Goal: Task Accomplishment & Management: Manage account settings

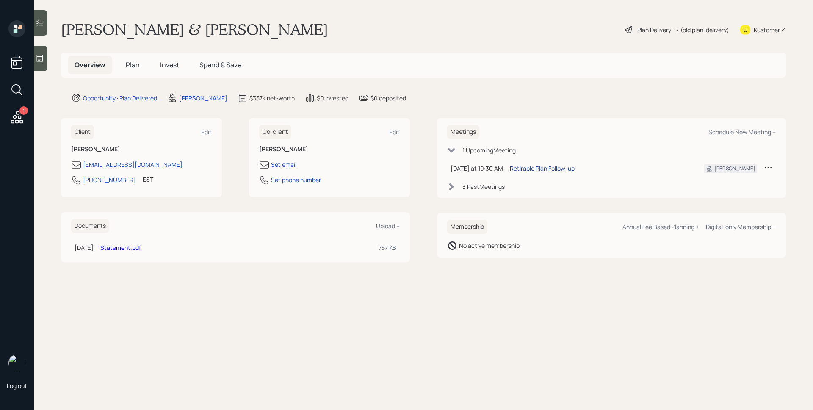
click at [543, 166] on div "Retirable Plan Follow-up" at bounding box center [542, 168] width 65 height 9
click at [729, 310] on main "[PERSON_NAME] & [PERSON_NAME] Plan Delivery • (old plan-delivery) Kustomer Over…" at bounding box center [423, 205] width 779 height 410
click at [172, 69] on span "Invest" at bounding box center [169, 64] width 19 height 9
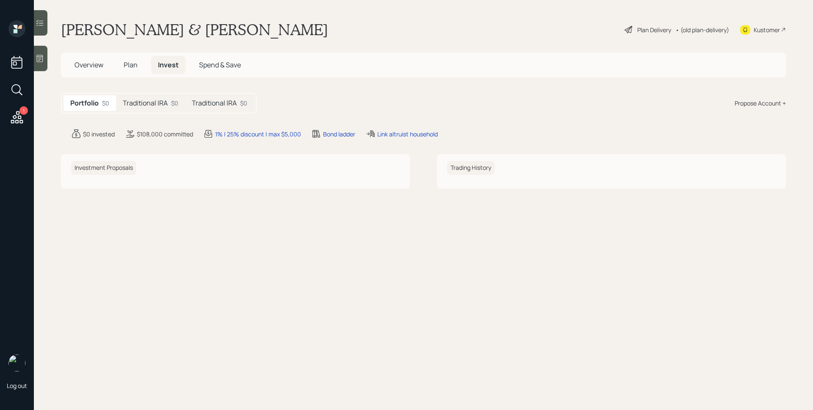
click at [161, 101] on h5 "Traditional IRA" at bounding box center [145, 103] width 45 height 8
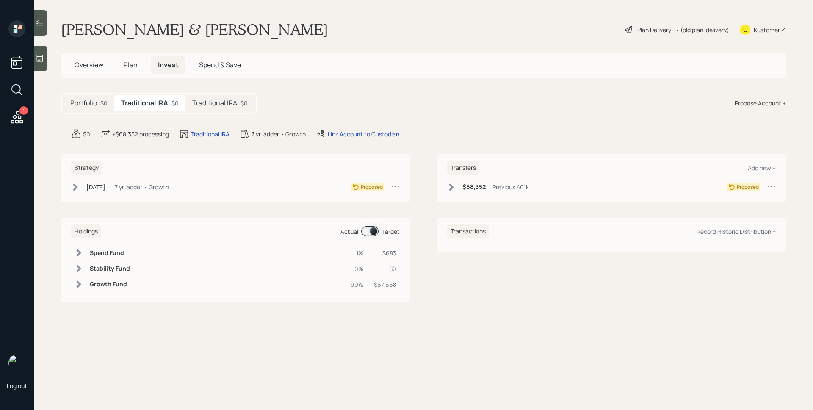
click at [236, 104] on h5 "Traditional IRA" at bounding box center [214, 103] width 45 height 8
click at [168, 106] on div "Traditional IRA $0" at bounding box center [148, 103] width 69 height 16
click at [233, 106] on h5 "Traditional IRA" at bounding box center [214, 103] width 45 height 8
click at [140, 102] on h5 "Traditional IRA" at bounding box center [143, 103] width 45 height 8
click at [132, 65] on span "Plan" at bounding box center [131, 64] width 14 height 9
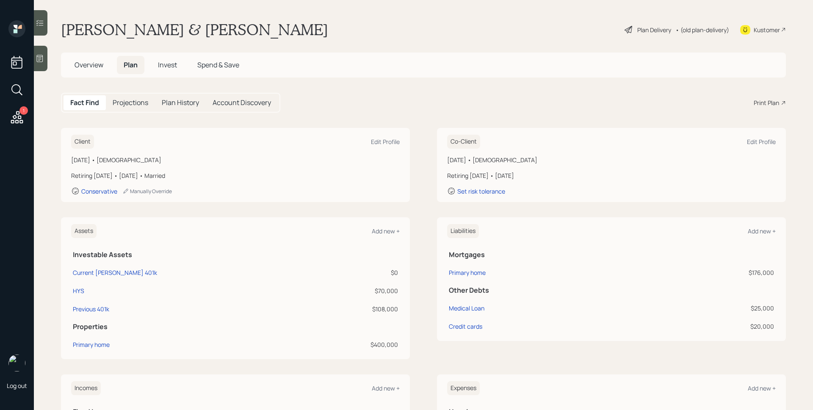
click at [163, 67] on span "Invest" at bounding box center [167, 64] width 19 height 9
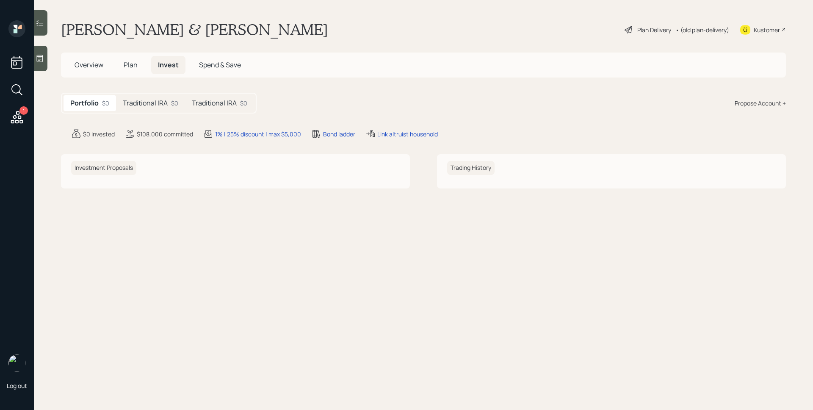
click at [208, 100] on h5 "Traditional IRA" at bounding box center [214, 103] width 45 height 8
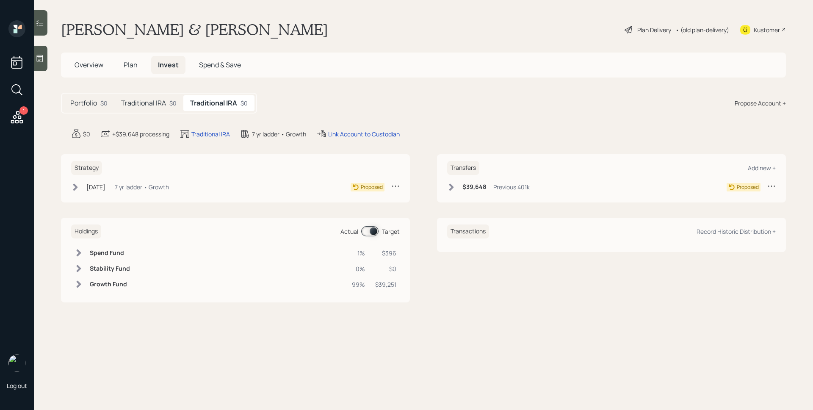
click at [143, 99] on h5 "Traditional IRA" at bounding box center [143, 103] width 45 height 8
click at [230, 102] on h5 "Traditional IRA" at bounding box center [214, 103] width 45 height 8
click at [127, 63] on span "Plan" at bounding box center [131, 64] width 14 height 9
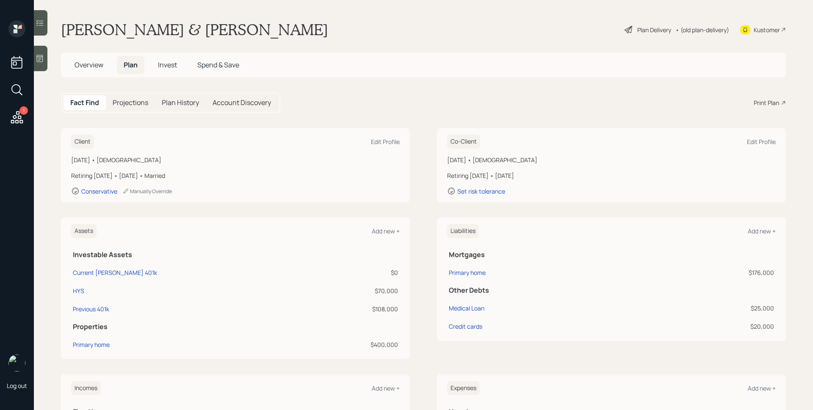
click at [768, 104] on div "Print Plan" at bounding box center [766, 102] width 25 height 9
click at [637, 29] on div "Plan Delivery" at bounding box center [654, 29] width 34 height 9
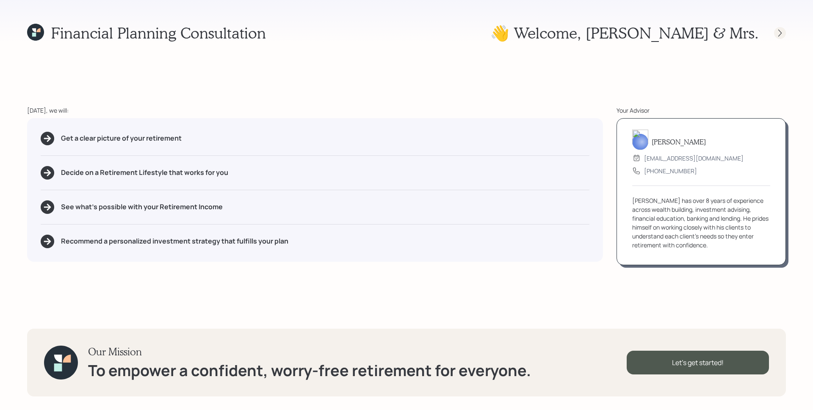
click at [773, 28] on div at bounding box center [772, 33] width 27 height 12
click at [776, 29] on icon at bounding box center [780, 33] width 8 height 8
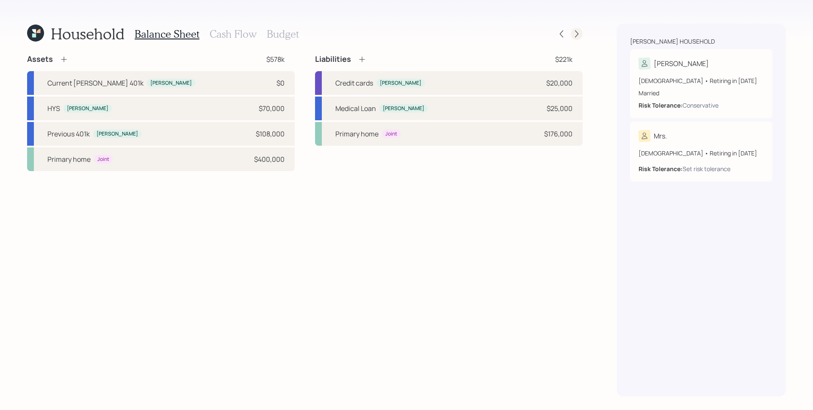
click at [578, 33] on icon at bounding box center [576, 34] width 8 height 8
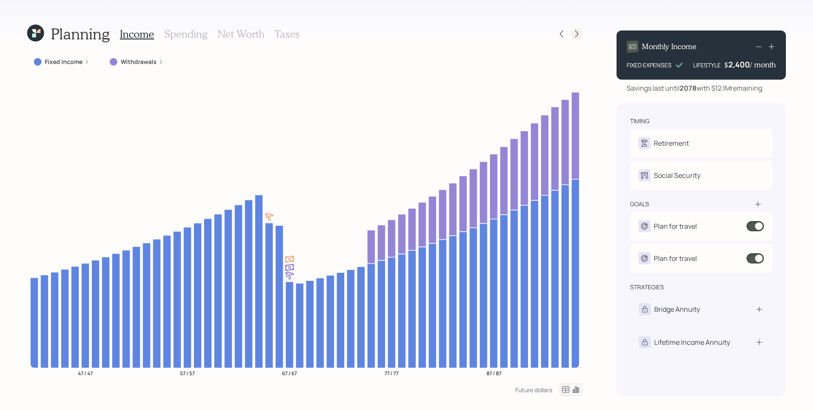
click at [578, 34] on icon at bounding box center [576, 34] width 8 height 8
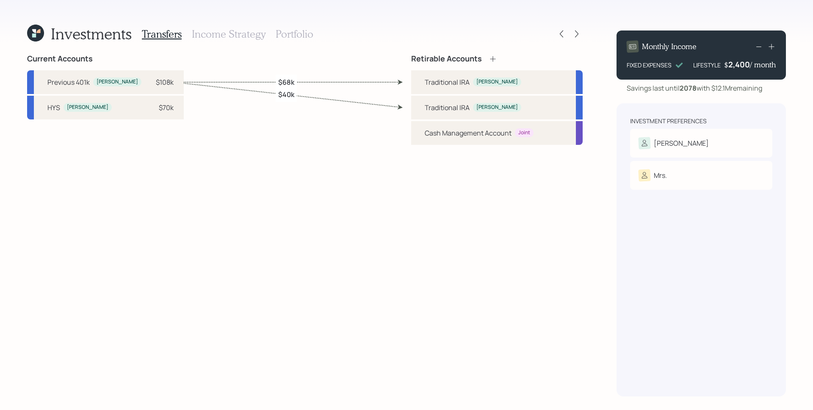
click at [225, 35] on h3 "Income Strategy" at bounding box center [229, 34] width 74 height 12
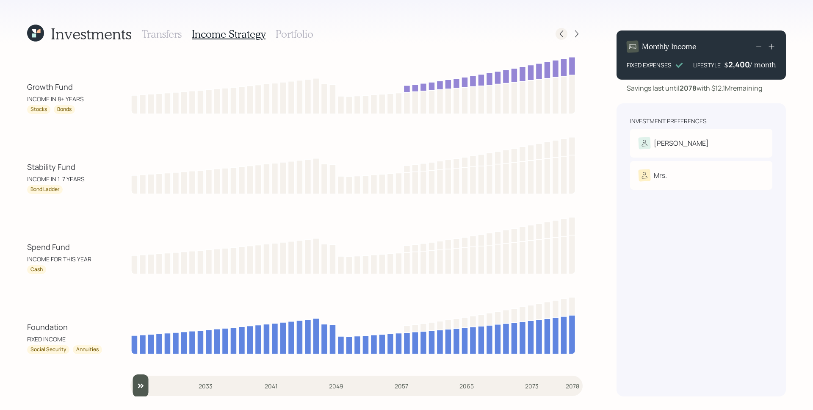
click at [559, 32] on icon at bounding box center [561, 34] width 8 height 8
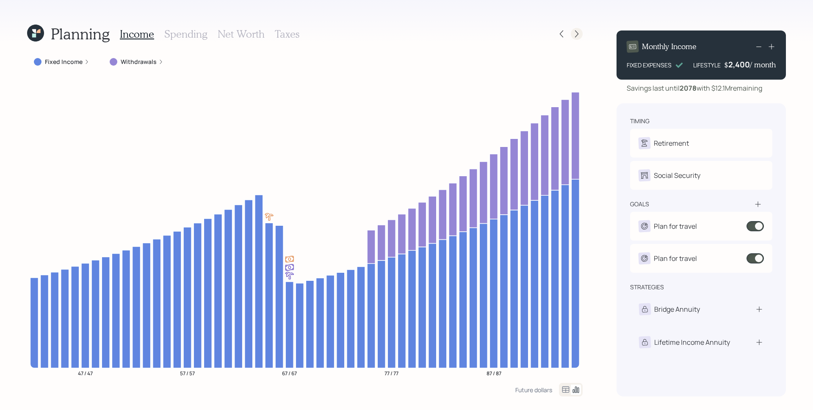
click at [576, 32] on icon at bounding box center [576, 33] width 3 height 7
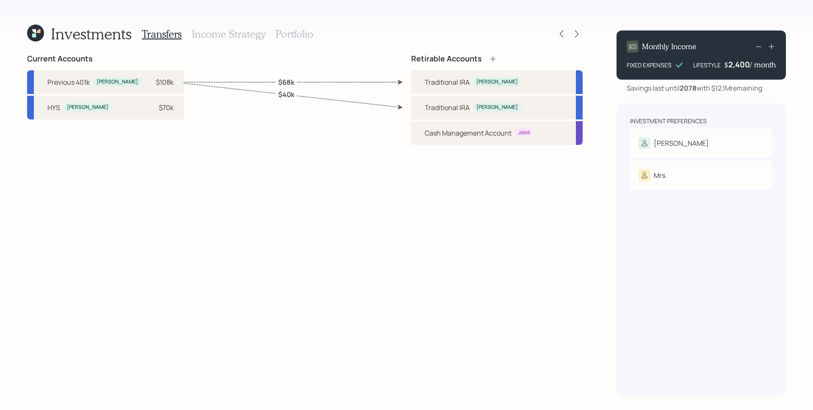
click at [249, 32] on h3 "Income Strategy" at bounding box center [229, 34] width 74 height 12
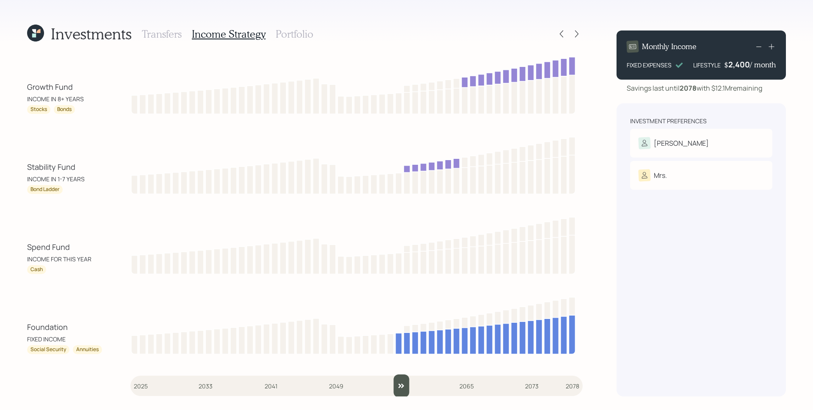
drag, startPoint x: 139, startPoint y: 379, endPoint x: 400, endPoint y: 364, distance: 262.1
click at [400, 374] on input "slider" at bounding box center [356, 385] width 452 height 23
drag, startPoint x: 400, startPoint y: 383, endPoint x: 406, endPoint y: 380, distance: 6.8
click at [406, 381] on input "slider" at bounding box center [356, 385] width 452 height 23
drag, startPoint x: 410, startPoint y: 384, endPoint x: 367, endPoint y: 384, distance: 43.2
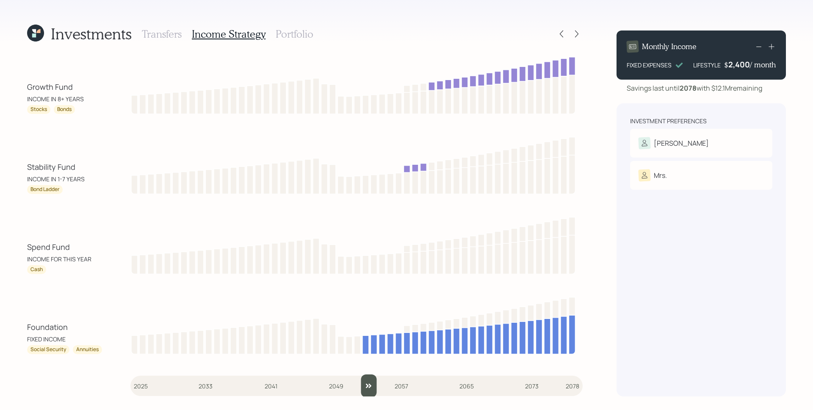
click at [367, 384] on input "slider" at bounding box center [356, 385] width 452 height 23
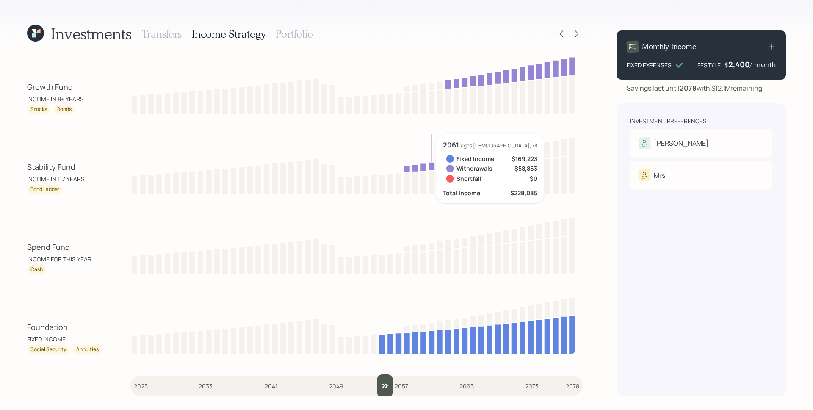
drag, startPoint x: 365, startPoint y: 385, endPoint x: 436, endPoint y: 247, distance: 155.5
type input "2055"
click at [384, 383] on input "slider" at bounding box center [356, 385] width 452 height 23
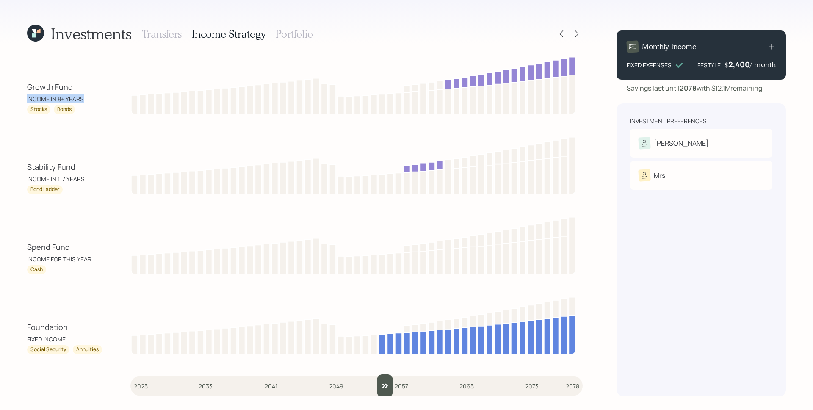
drag, startPoint x: 25, startPoint y: 99, endPoint x: 97, endPoint y: 97, distance: 71.6
click at [97, 97] on div "Investments Transfers Income Strategy Portfolio Growth Fund INCOME IN 8+ YEARS …" at bounding box center [406, 205] width 813 height 410
click at [291, 33] on h3 "Portfolio" at bounding box center [295, 34] width 38 height 12
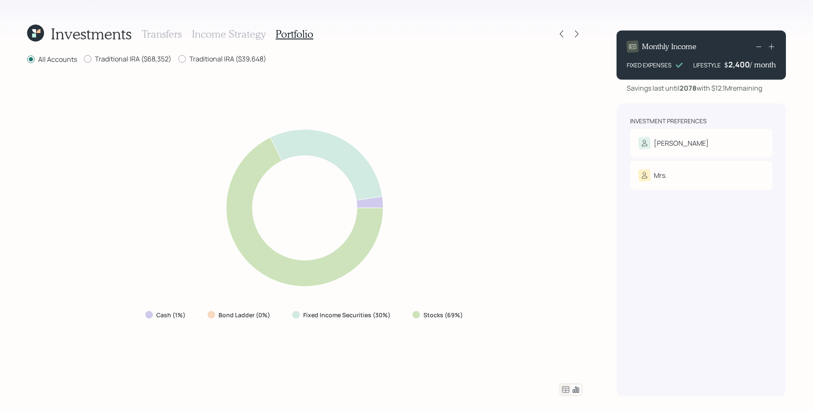
drag, startPoint x: 488, startPoint y: 183, endPoint x: 576, endPoint y: 220, distance: 95.3
click at [489, 183] on div "Cash (1%) Bond Ladder (0%) Fixed Income Securities (30%) Stocks (69%)" at bounding box center [304, 224] width 555 height 298
click at [558, 33] on icon at bounding box center [561, 34] width 8 height 8
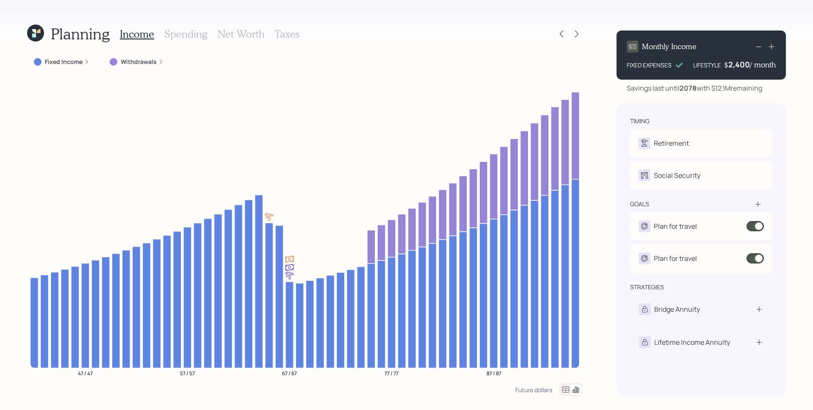
click at [567, 33] on div at bounding box center [568, 34] width 27 height 12
click at [561, 33] on icon at bounding box center [561, 34] width 8 height 8
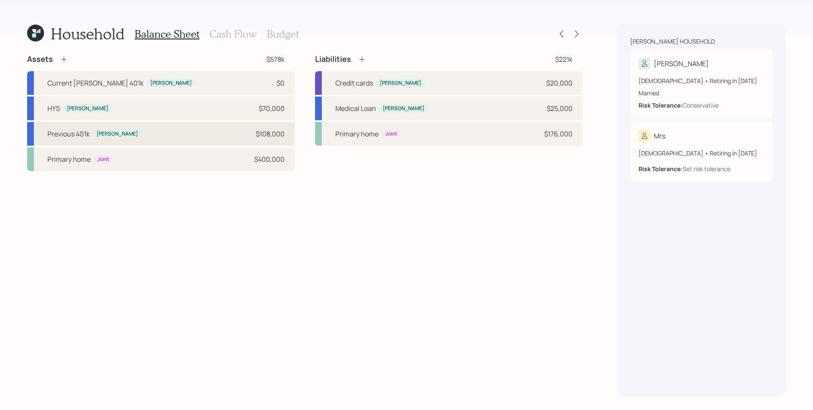
click at [177, 135] on div "Previous 401k [PERSON_NAME] $108,000" at bounding box center [161, 134] width 268 height 24
select select "ira"
select select "balanced"
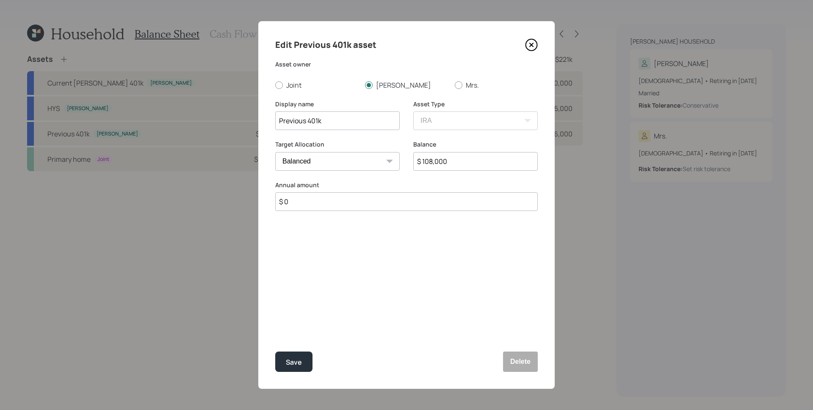
click at [533, 46] on icon at bounding box center [531, 45] width 13 height 13
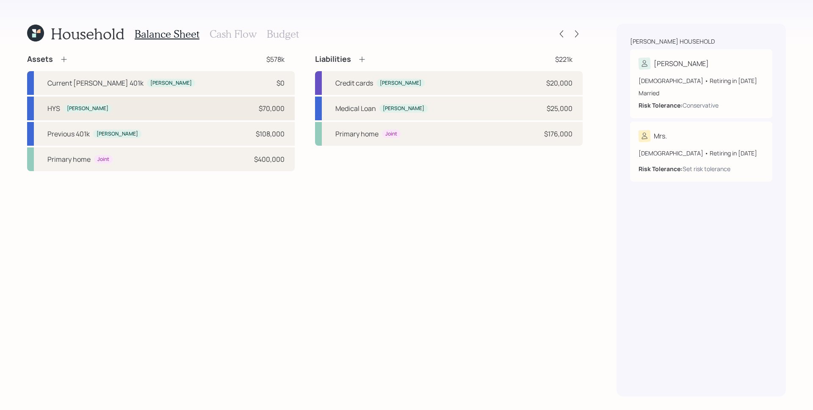
click at [158, 110] on div "HYS [PERSON_NAME] $70,000" at bounding box center [161, 109] width 268 height 24
select select "taxable"
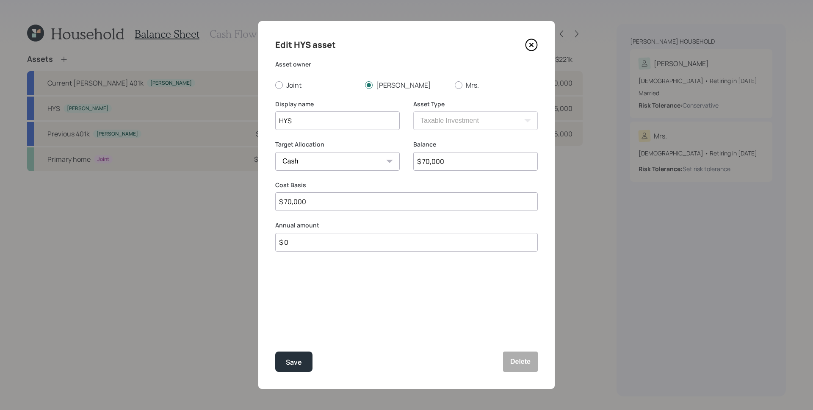
click at [533, 44] on icon at bounding box center [531, 45] width 13 height 13
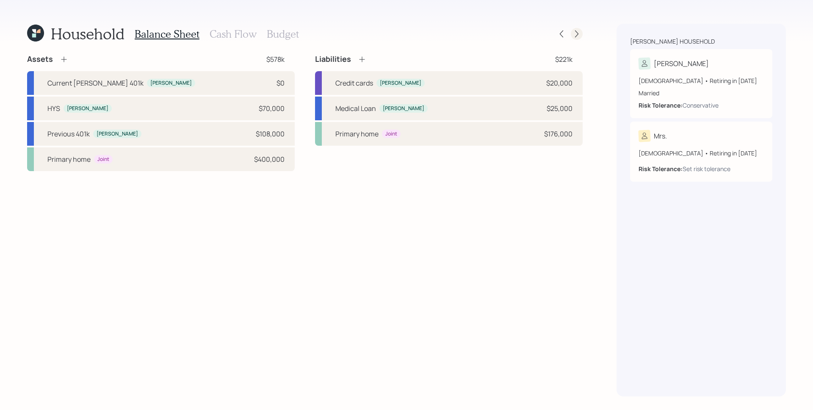
click at [575, 34] on icon at bounding box center [576, 34] width 8 height 8
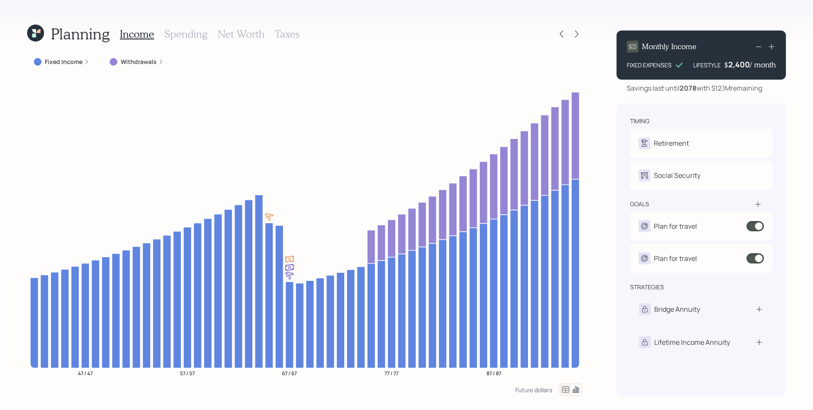
click at [83, 61] on div "Fixed Income" at bounding box center [61, 62] width 55 height 8
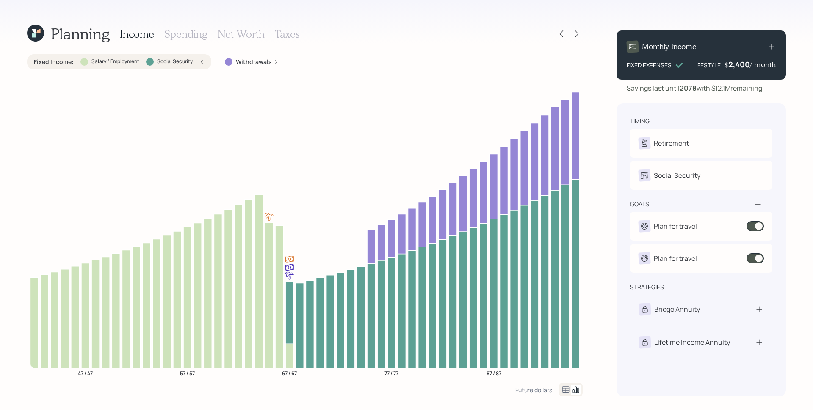
click at [257, 61] on label "Withdrawals" at bounding box center [254, 62] width 36 height 8
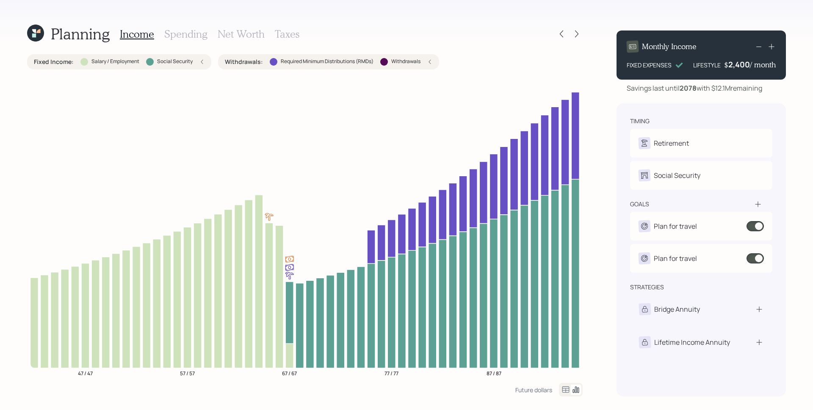
click at [191, 32] on h3 "Spending" at bounding box center [185, 34] width 43 height 12
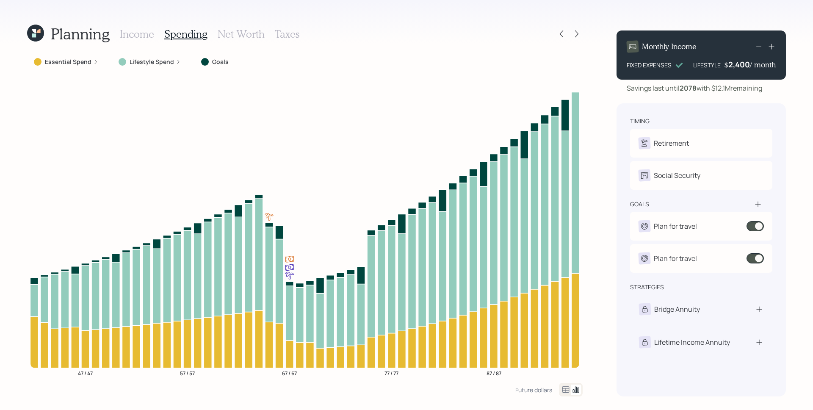
click at [157, 64] on label "Lifestyle Spend" at bounding box center [152, 62] width 44 height 8
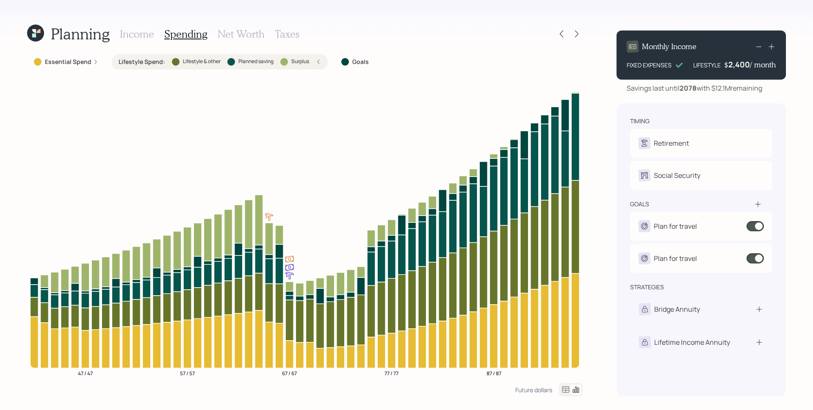
click at [93, 63] on icon at bounding box center [95, 61] width 5 height 5
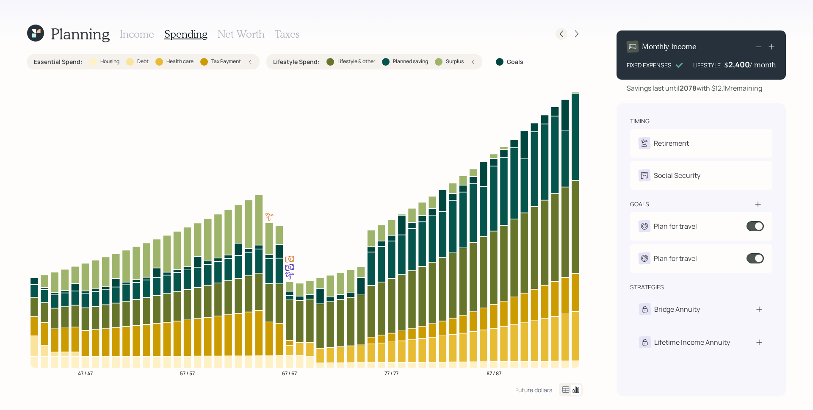
click at [559, 33] on icon at bounding box center [561, 34] width 8 height 8
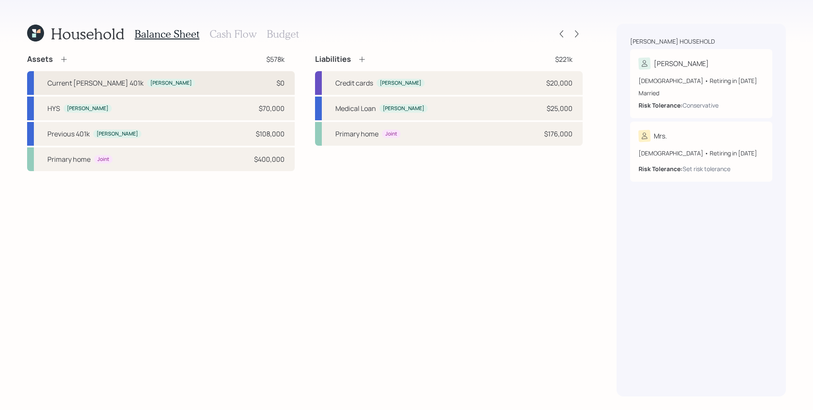
click at [198, 78] on div "Current [PERSON_NAME] 401k [PERSON_NAME] $0" at bounding box center [161, 83] width 268 height 24
select select "roth_401k"
select select "balanced"
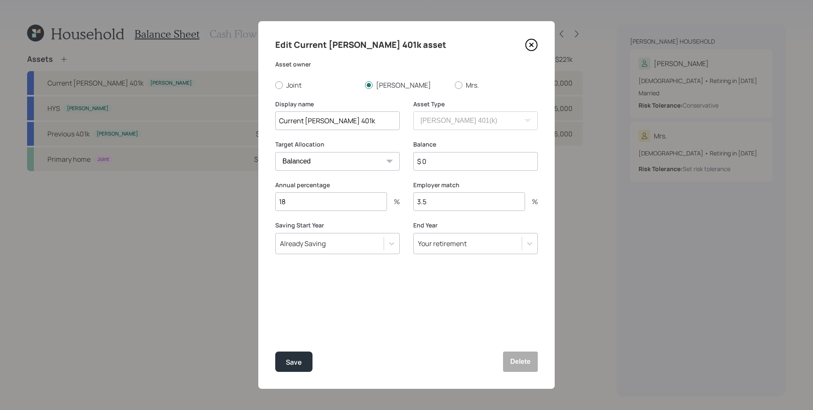
click at [532, 42] on icon at bounding box center [531, 45] width 13 height 13
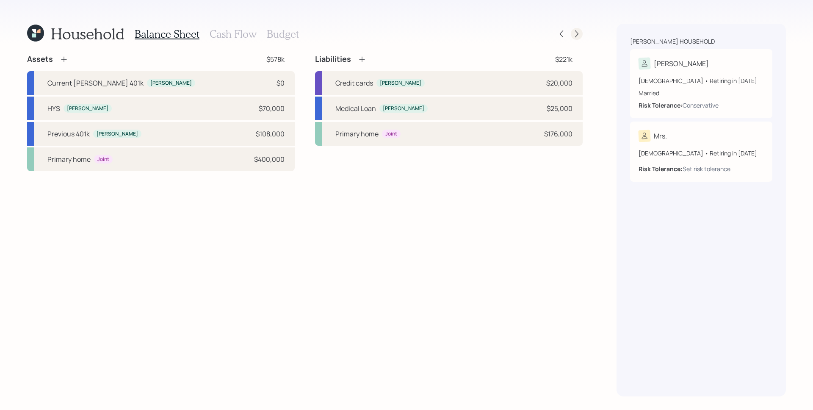
click at [577, 35] on icon at bounding box center [576, 34] width 8 height 8
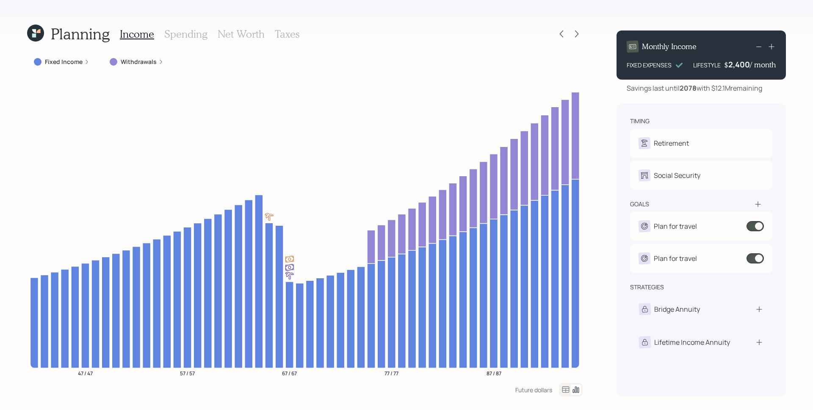
click at [195, 33] on h3 "Spending" at bounding box center [185, 34] width 43 height 12
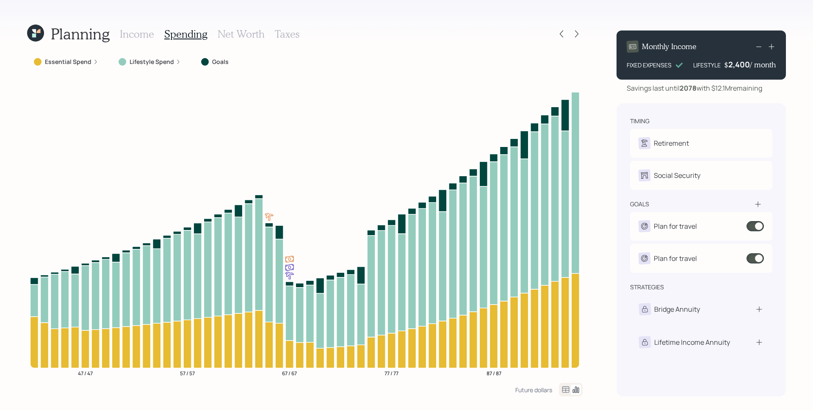
click at [593, 145] on div "Planning Income Spending Net Worth Taxes Essential Spend Lifestyle Spend Goals …" at bounding box center [406, 205] width 813 height 410
click at [141, 32] on h3 "Income" at bounding box center [137, 34] width 34 height 12
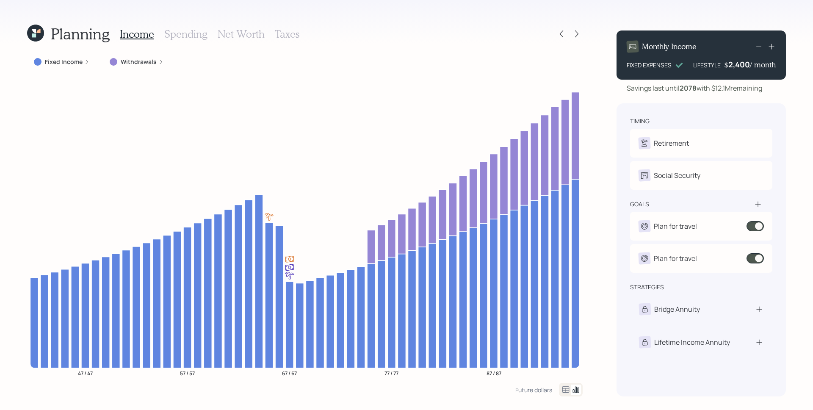
drag, startPoint x: 198, startPoint y: 33, endPoint x: 188, endPoint y: 53, distance: 23.1
click at [198, 33] on h3 "Spending" at bounding box center [185, 34] width 43 height 12
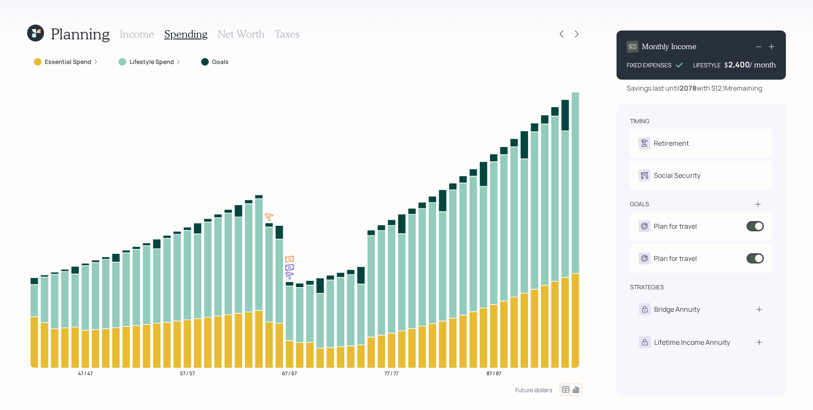
click at [160, 63] on label "Lifestyle Spend" at bounding box center [152, 62] width 44 height 8
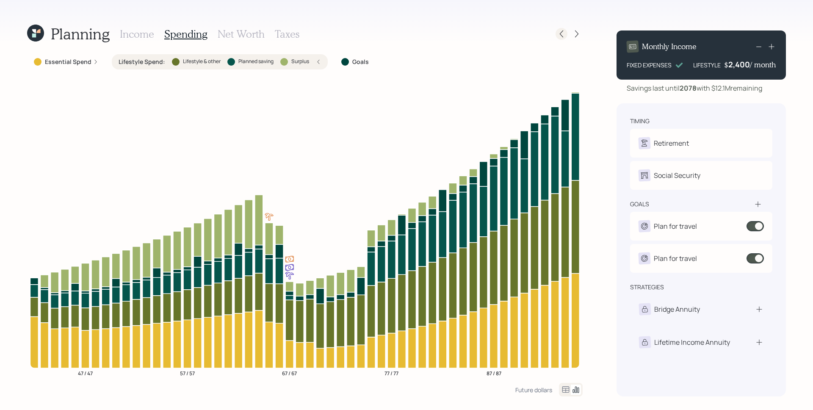
click at [559, 33] on icon at bounding box center [561, 34] width 8 height 8
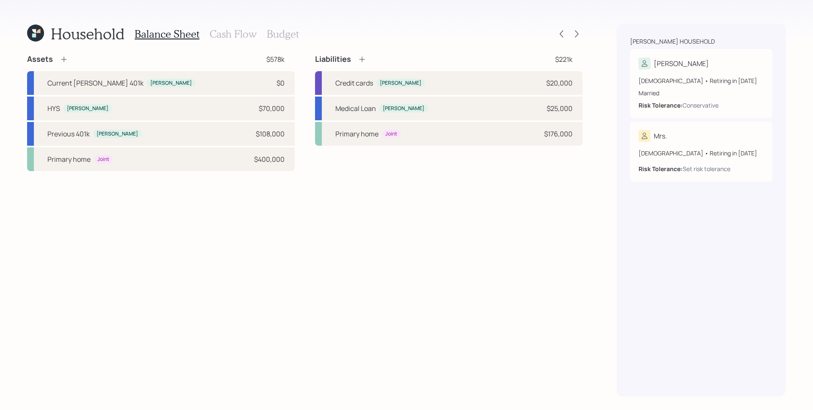
click at [226, 32] on h3 "Cash Flow" at bounding box center [233, 34] width 47 height 12
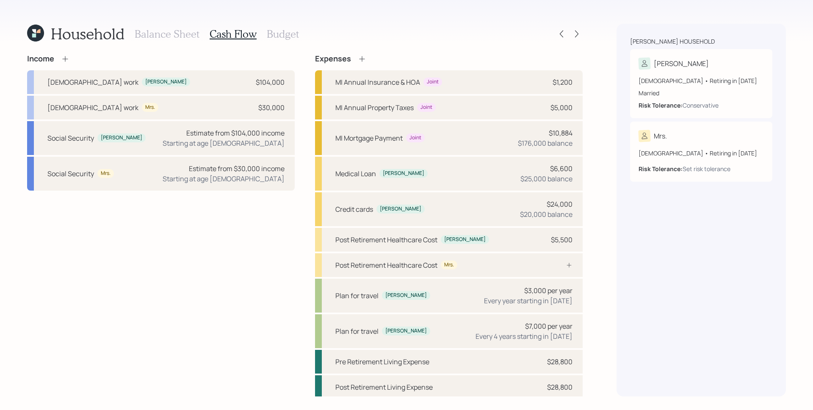
click at [180, 37] on h3 "Balance Sheet" at bounding box center [167, 34] width 65 height 12
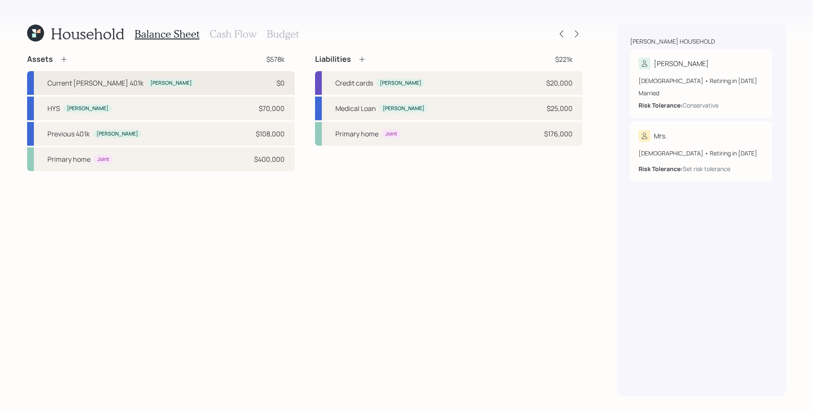
click at [174, 78] on div "Current [PERSON_NAME] 401k [PERSON_NAME] $0" at bounding box center [161, 83] width 268 height 24
select select "roth_401k"
select select "balanced"
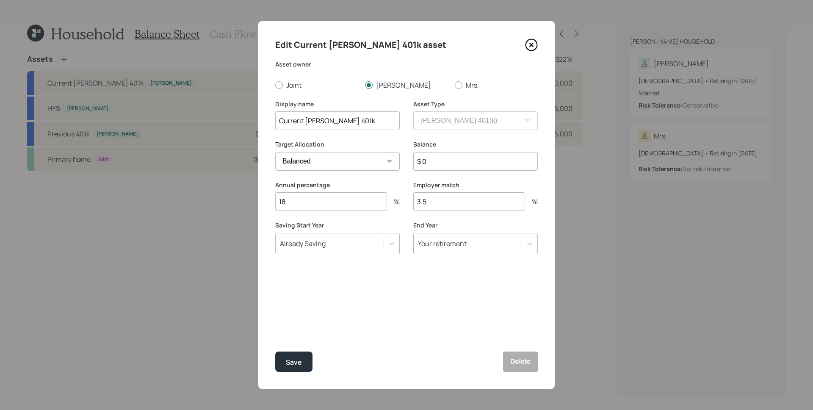
click at [529, 39] on icon at bounding box center [531, 44] width 11 height 11
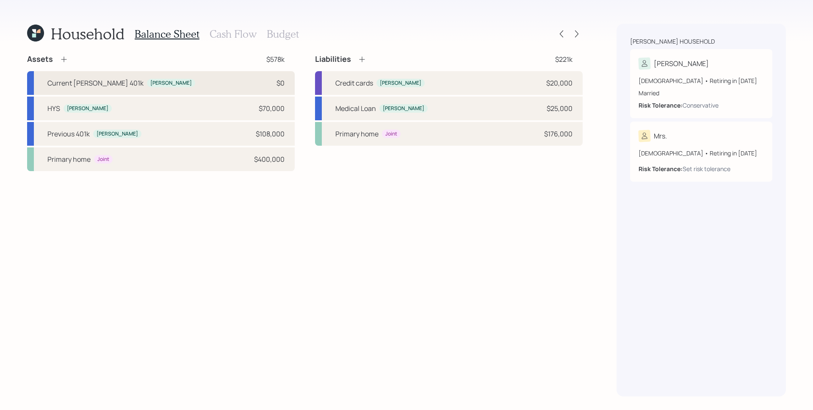
click at [143, 82] on div "Current [PERSON_NAME] 401k [PERSON_NAME] $0" at bounding box center [161, 83] width 268 height 24
select select "roth_401k"
select select "balanced"
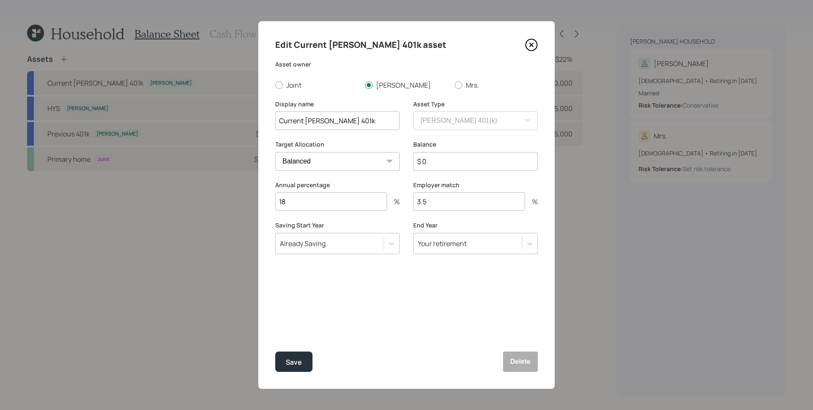
drag, startPoint x: 298, startPoint y: 205, endPoint x: 273, endPoint y: 204, distance: 25.0
click at [273, 204] on div "Edit Current [PERSON_NAME] 401k asset Asset owner Joint [PERSON_NAME] Mrs. Disp…" at bounding box center [406, 204] width 296 height 367
click at [298, 202] on input "18" at bounding box center [331, 201] width 112 height 19
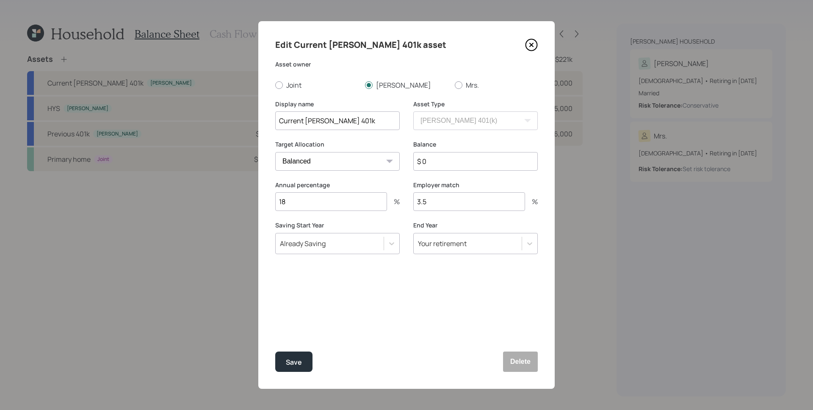
drag, startPoint x: 304, startPoint y: 202, endPoint x: 271, endPoint y: 200, distance: 33.5
click at [271, 200] on div "Edit Current [PERSON_NAME] 401k asset Asset owner Joint [PERSON_NAME] Mrs. Disp…" at bounding box center [406, 204] width 296 height 367
drag, startPoint x: 299, startPoint y: 199, endPoint x: 279, endPoint y: 201, distance: 20.0
click at [279, 201] on input "7" at bounding box center [331, 201] width 112 height 19
type input "3.5"
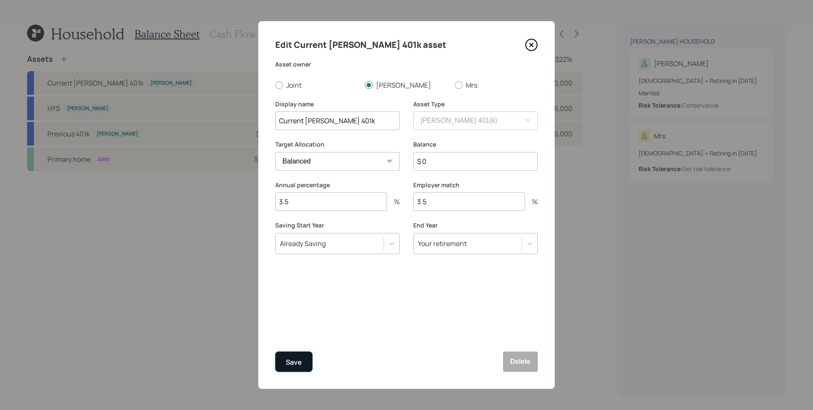
click at [307, 356] on button "Save" at bounding box center [293, 361] width 37 height 20
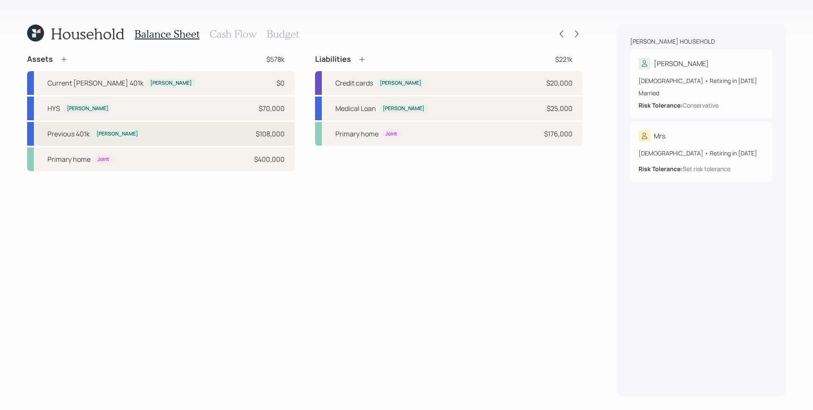
click at [168, 137] on div "Previous 401k [PERSON_NAME] $108,000" at bounding box center [161, 134] width 268 height 24
select select "ira"
select select "balanced"
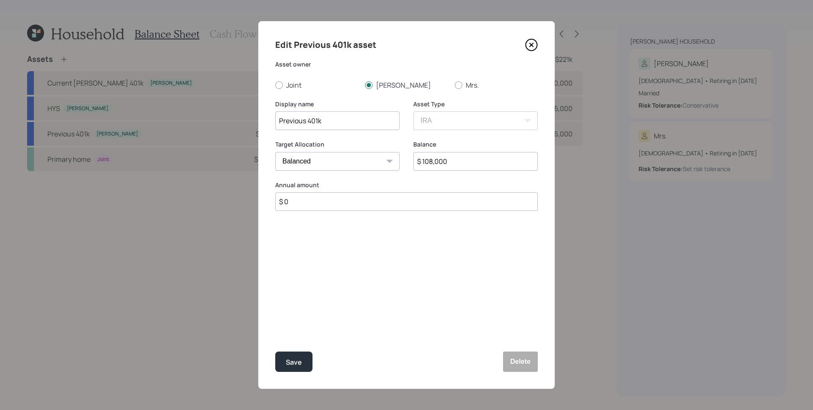
click at [369, 207] on input "$ 0" at bounding box center [406, 201] width 262 height 19
type input "$ 7,000"
click at [307, 361] on button "Save" at bounding box center [293, 361] width 37 height 20
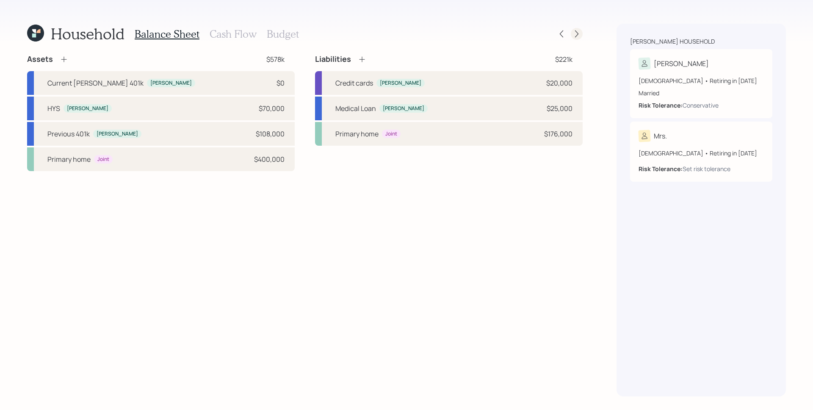
click at [578, 33] on icon at bounding box center [576, 34] width 8 height 8
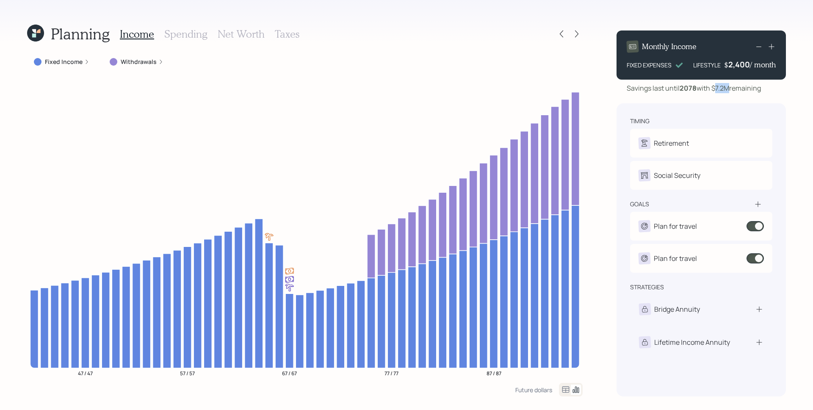
drag, startPoint x: 718, startPoint y: 86, endPoint x: 729, endPoint y: 86, distance: 10.6
click at [729, 86] on div "Savings last until [DATE] with $7.2M remaining" at bounding box center [694, 88] width 134 height 10
click at [182, 32] on h3 "Spending" at bounding box center [185, 34] width 43 height 12
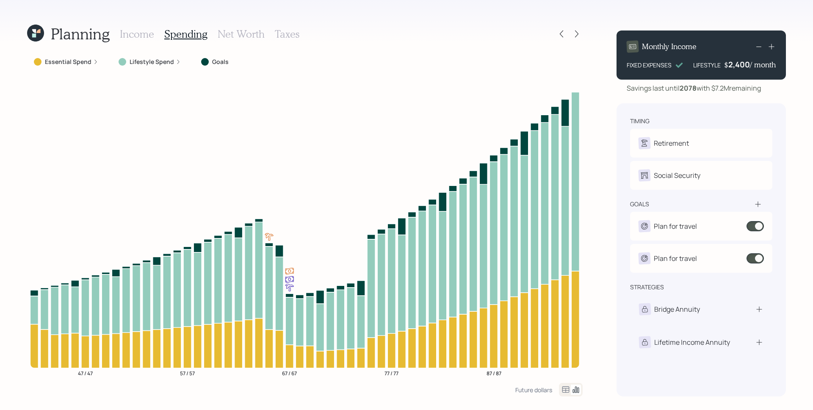
click at [165, 59] on label "Lifestyle Spend" at bounding box center [152, 62] width 44 height 8
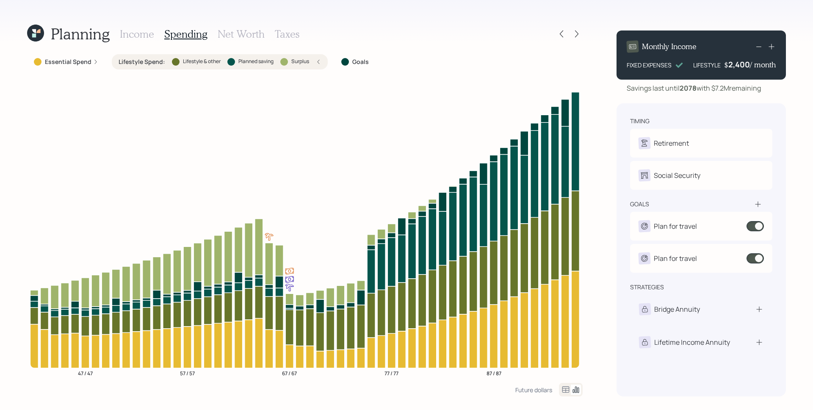
click at [127, 37] on h3 "Income" at bounding box center [137, 34] width 34 height 12
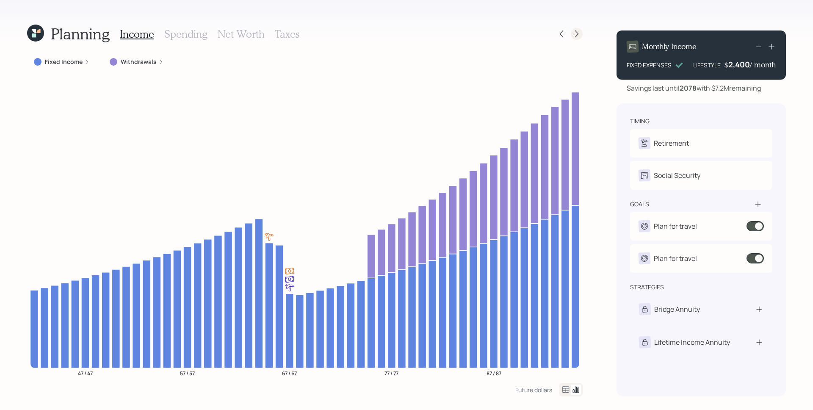
click at [577, 33] on icon at bounding box center [576, 34] width 8 height 8
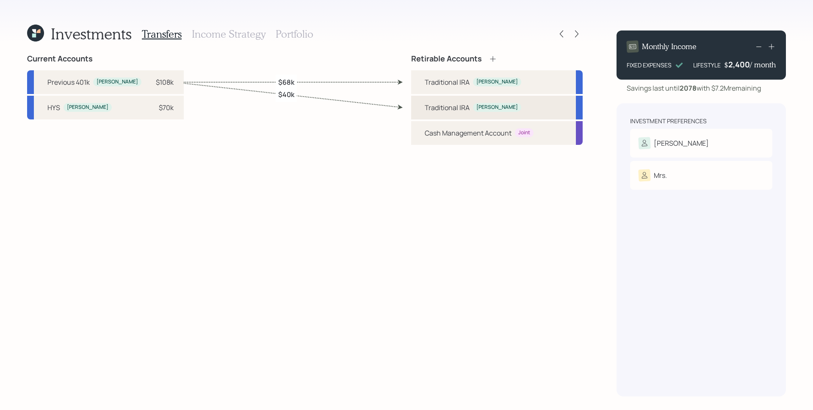
click at [458, 114] on div "Traditional [PERSON_NAME]" at bounding box center [496, 108] width 171 height 24
select select "traditional"
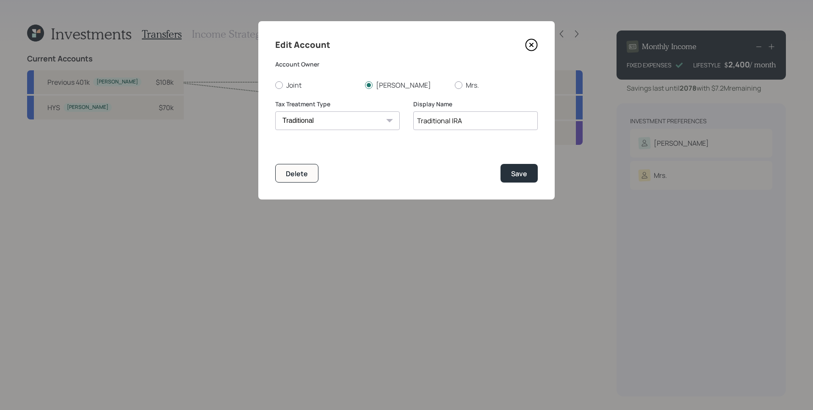
click at [450, 119] on input "Traditional IRA" at bounding box center [475, 120] width 124 height 19
type input "Traditional Legacy IRA"
click at [523, 173] on div "Save" at bounding box center [519, 173] width 16 height 9
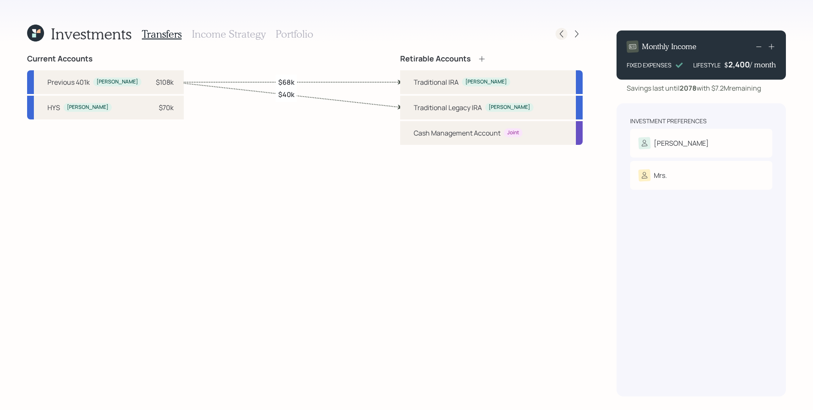
click at [563, 35] on icon at bounding box center [561, 34] width 8 height 8
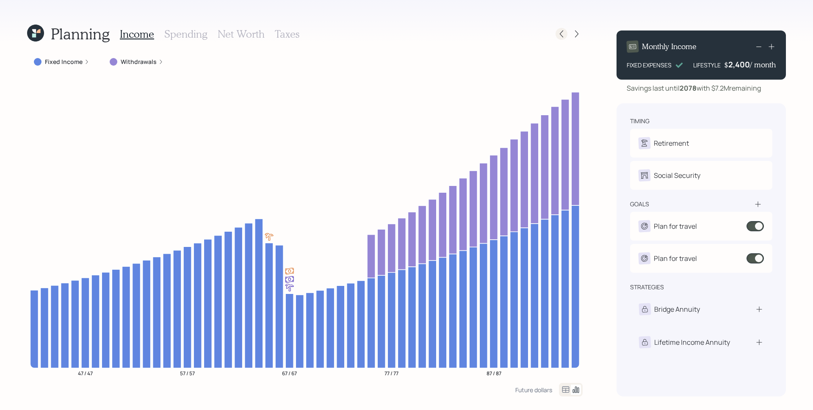
click at [559, 34] on icon at bounding box center [561, 34] width 8 height 8
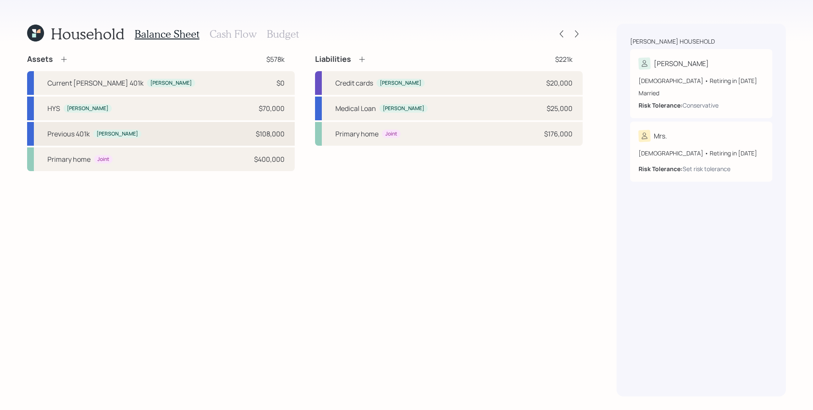
click at [152, 135] on div "Previous 401k [PERSON_NAME] $108,000" at bounding box center [161, 134] width 268 height 24
select select "ira"
select select "balanced"
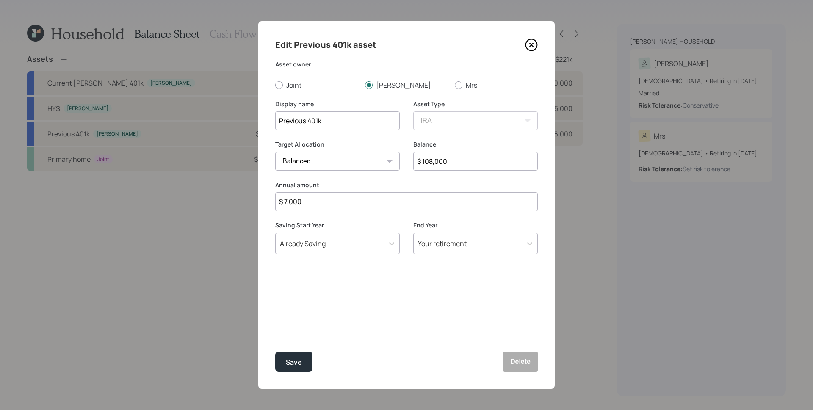
click at [324, 202] on input "$ 7,000" at bounding box center [406, 201] width 262 height 19
type input "$ 0"
click at [275, 351] on button "Save" at bounding box center [293, 361] width 37 height 20
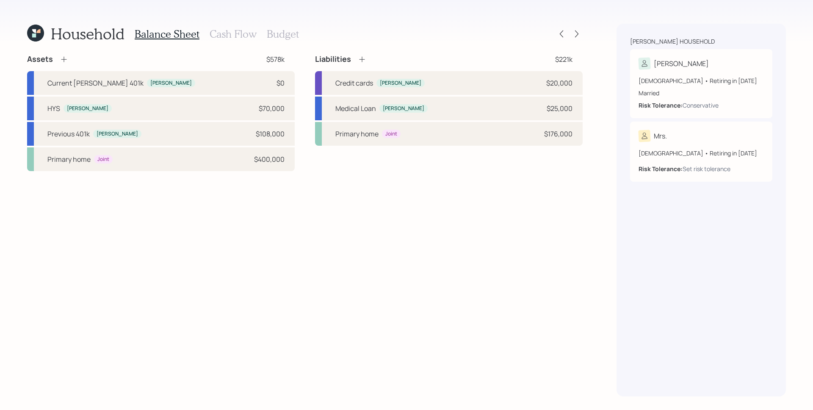
click at [69, 61] on div "Assets $578k" at bounding box center [161, 59] width 268 height 10
click at [63, 57] on icon at bounding box center [64, 59] width 8 height 8
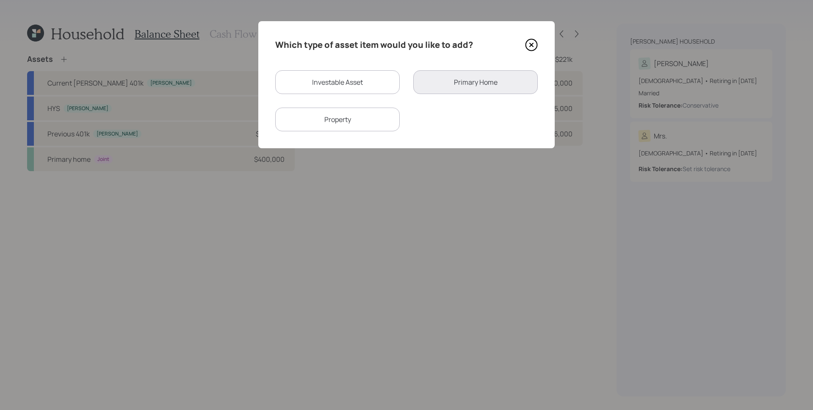
click at [303, 75] on div "Investable Asset" at bounding box center [337, 82] width 124 height 24
select select "taxable"
select select "balanced"
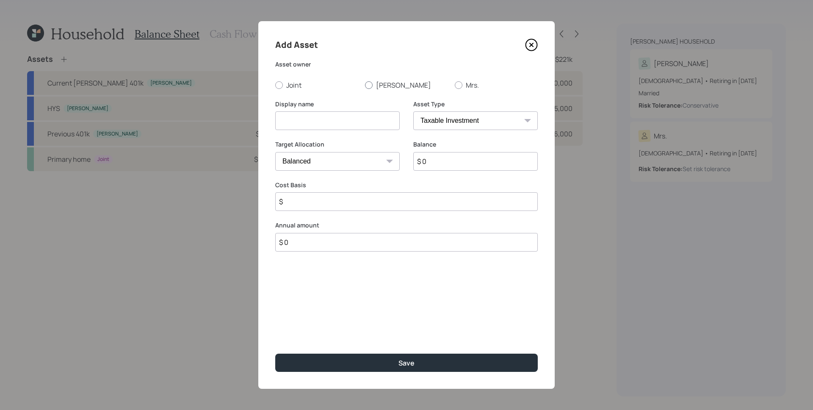
click at [378, 85] on label "[PERSON_NAME]" at bounding box center [406, 84] width 83 height 9
click at [365, 85] on input "[PERSON_NAME]" at bounding box center [365, 85] width 0 height 0
radio input "true"
click at [341, 117] on input at bounding box center [337, 120] width 124 height 19
type input "[PERSON_NAME]"
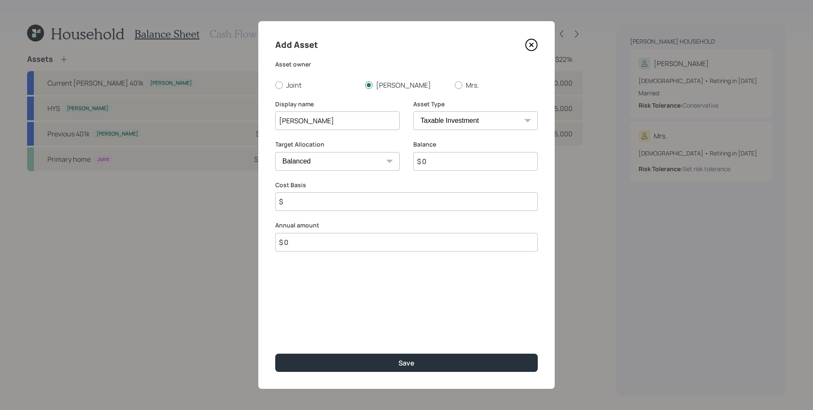
click at [502, 119] on select "SEP [PERSON_NAME] IRA 401(k) [PERSON_NAME] 401(k) 403(b) [PERSON_NAME] 403(b) 4…" at bounding box center [475, 120] width 124 height 19
select select "roth_ira"
click at [413, 111] on select "SEP [PERSON_NAME] IRA 401(k) [PERSON_NAME] 401(k) 403(b) [PERSON_NAME] 403(b) 4…" at bounding box center [475, 120] width 124 height 19
type input "$"
click at [447, 158] on input "$ 0" at bounding box center [475, 161] width 124 height 19
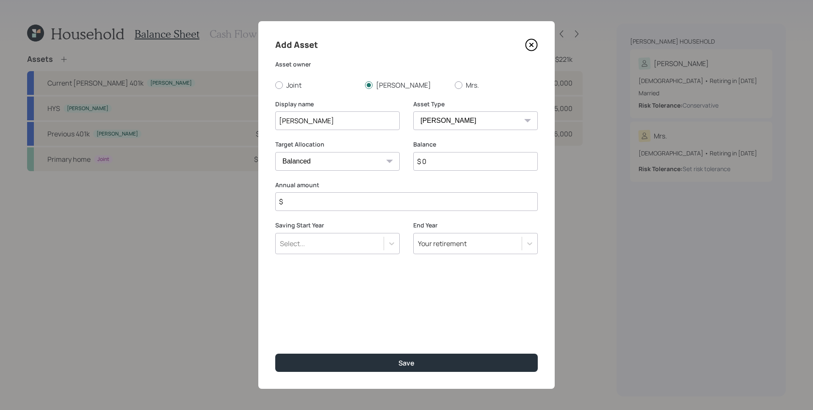
click at [447, 158] on input "$ 0" at bounding box center [475, 161] width 124 height 19
type input "$ 7,000"
drag, startPoint x: 441, startPoint y: 360, endPoint x: 455, endPoint y: 345, distance: 20.4
click at [442, 360] on button "Save" at bounding box center [406, 363] width 262 height 18
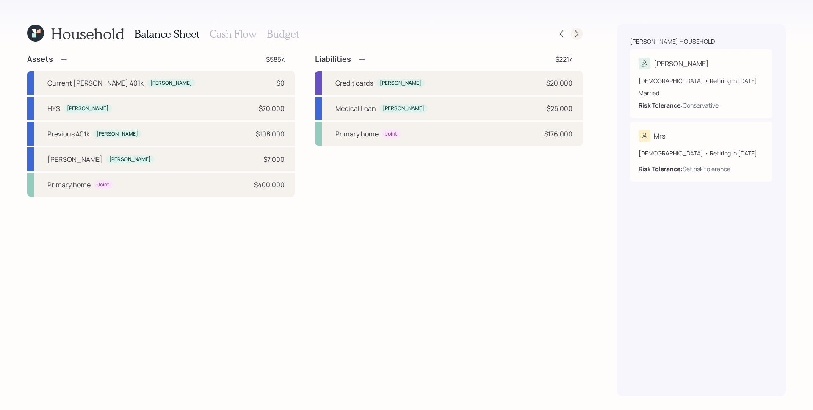
click at [577, 36] on icon at bounding box center [576, 34] width 8 height 8
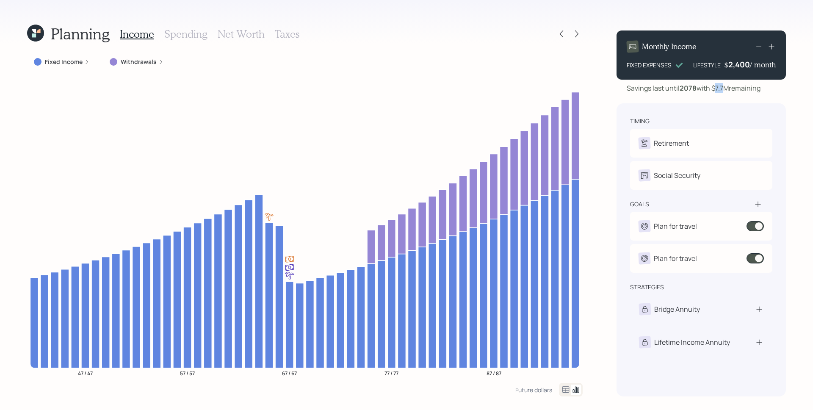
drag, startPoint x: 717, startPoint y: 88, endPoint x: 727, endPoint y: 88, distance: 9.7
click at [727, 88] on div "Savings last until [DATE] with $7.7M remaining" at bounding box center [694, 88] width 134 height 10
click at [704, 102] on div "Monthly Income FIXED EXPENSES LIFESTYLE $ 2,400 / month Savings last until [DAT…" at bounding box center [700, 210] width 169 height 373
click at [564, 36] on icon at bounding box center [561, 34] width 8 height 8
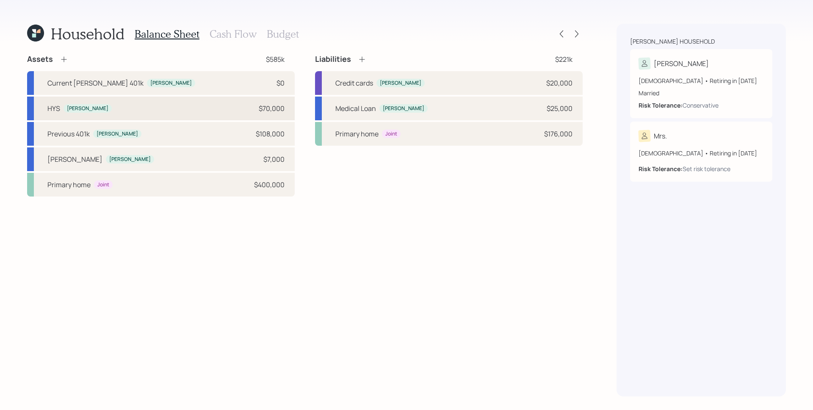
click at [273, 108] on div "$70,000" at bounding box center [272, 108] width 26 height 10
select select "taxable"
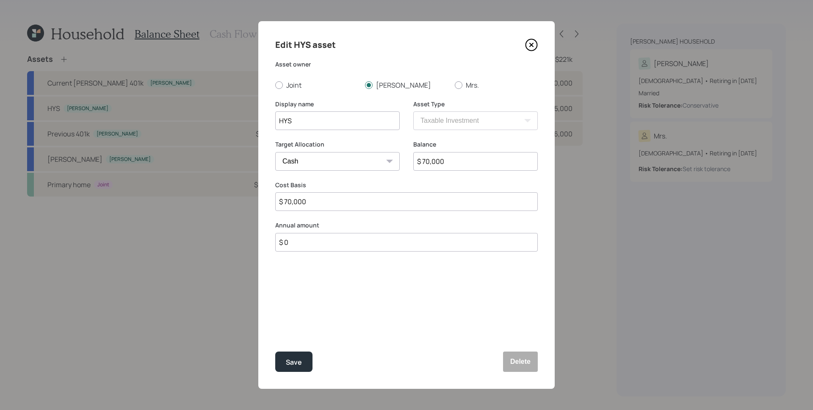
click at [456, 160] on input "$ 70,000" at bounding box center [475, 161] width 124 height 19
type input "$ 9"
type input "$ 95"
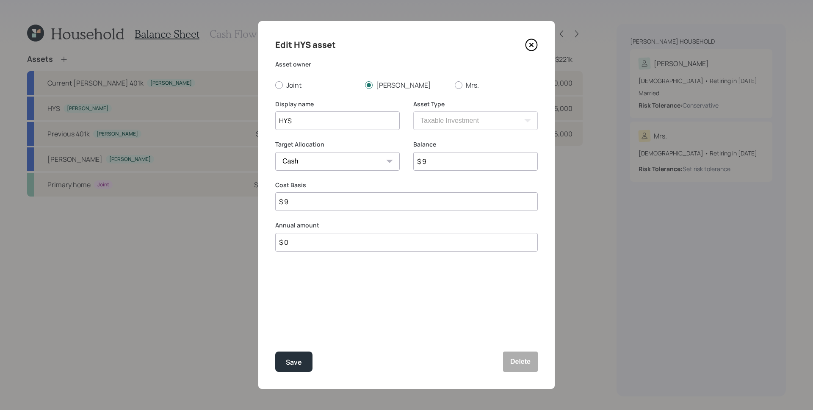
type input "$ 95"
type input "$ 950"
type input "$ 9,500"
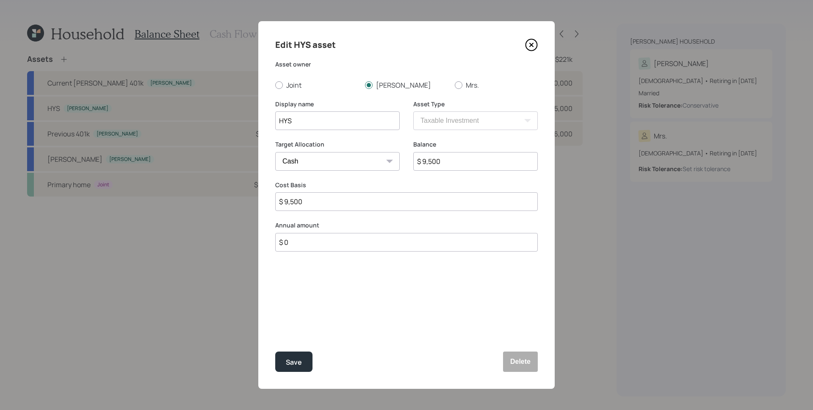
type input "$ 95,000"
click at [275, 351] on button "Save" at bounding box center [293, 361] width 37 height 20
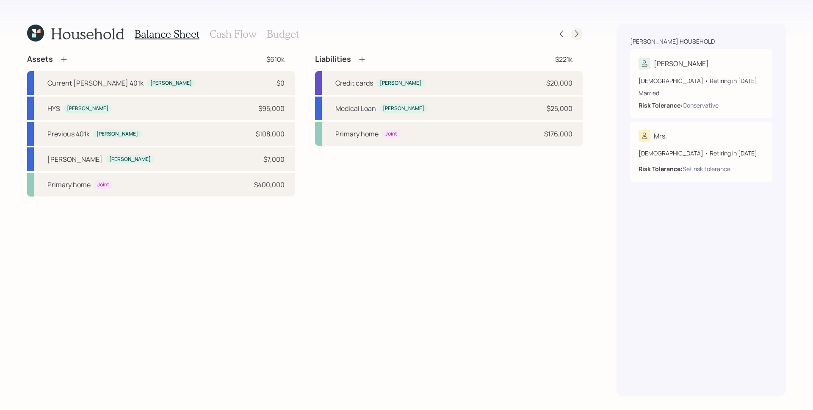
click at [575, 37] on icon at bounding box center [576, 33] width 3 height 7
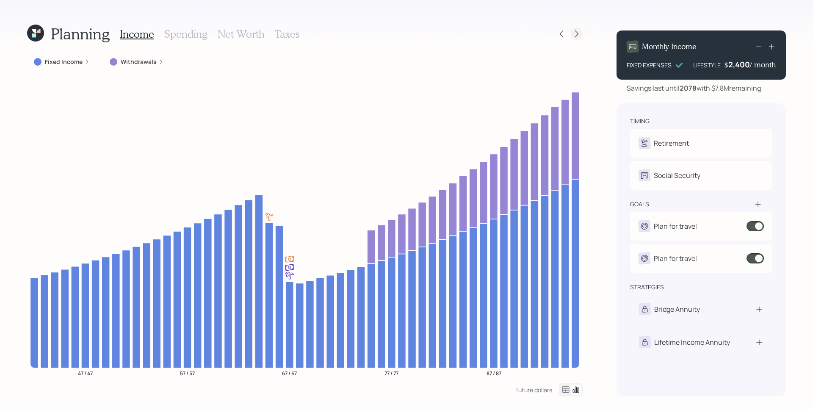
click at [578, 37] on icon at bounding box center [576, 34] width 8 height 8
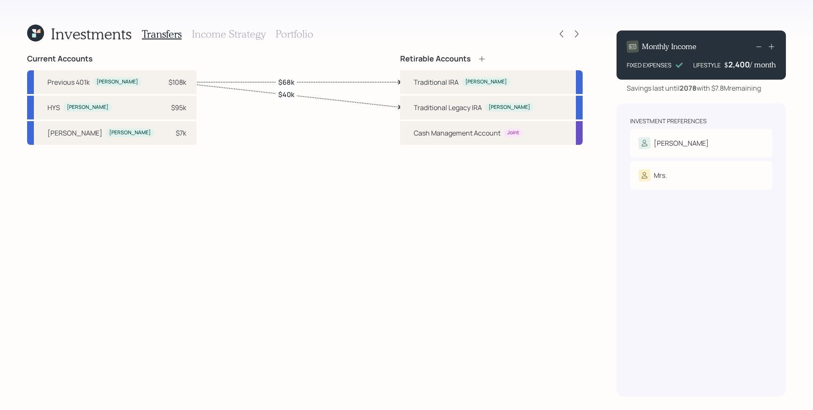
click at [294, 32] on h3 "Portfolio" at bounding box center [295, 34] width 38 height 12
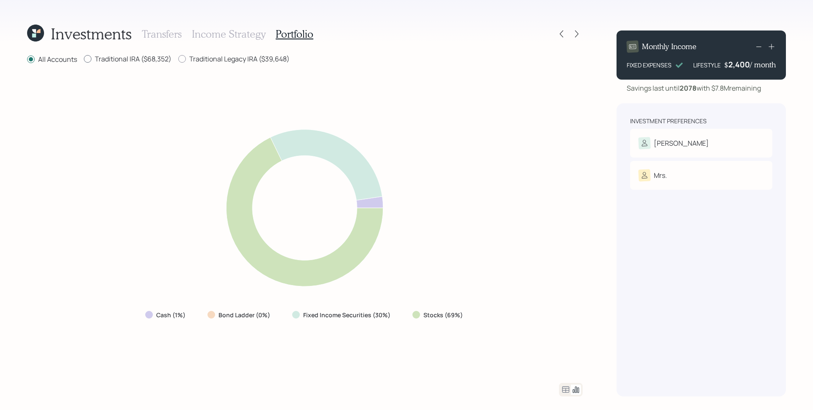
click at [116, 59] on label "Traditional IRA ($68,352)" at bounding box center [128, 58] width 88 height 9
click at [84, 59] on input "Traditional IRA ($68,352)" at bounding box center [83, 59] width 0 height 0
radio input "true"
radio input "false"
click at [163, 28] on h3 "Transfers" at bounding box center [162, 34] width 40 height 12
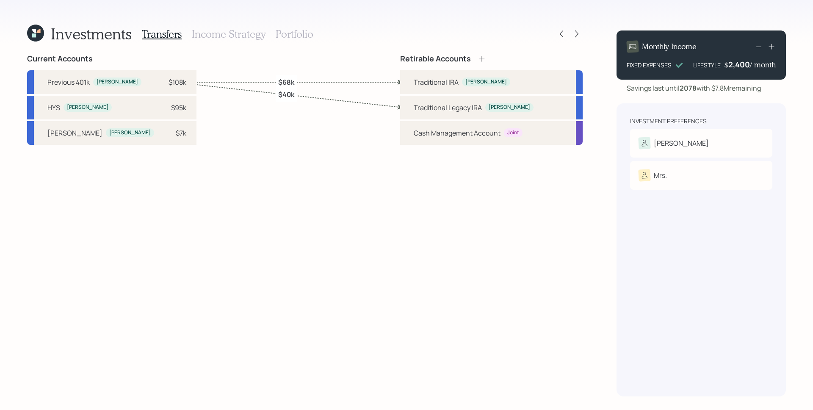
click at [486, 59] on icon at bounding box center [482, 59] width 8 height 8
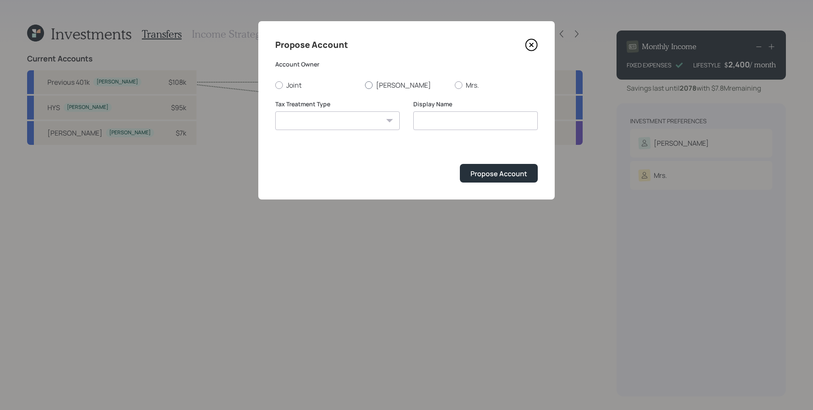
click at [394, 84] on label "[PERSON_NAME]" at bounding box center [406, 84] width 83 height 9
click at [365, 85] on input "[PERSON_NAME]" at bounding box center [365, 85] width 0 height 0
radio input "true"
drag, startPoint x: 350, startPoint y: 133, endPoint x: 348, endPoint y: 123, distance: 10.4
click at [350, 133] on div "Tax Treatment Type [PERSON_NAME] Taxable Traditional" at bounding box center [337, 120] width 124 height 41
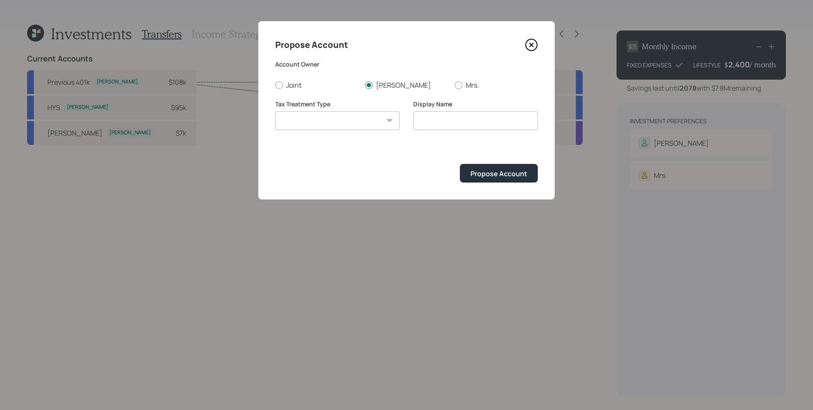
click at [348, 123] on select "[PERSON_NAME] Taxable Traditional" at bounding box center [337, 120] width 124 height 19
select select "[PERSON_NAME]"
click at [275, 111] on select "[PERSON_NAME] Taxable Traditional" at bounding box center [337, 120] width 124 height 19
click at [474, 124] on input "[PERSON_NAME]" at bounding box center [475, 120] width 124 height 19
type input "[PERSON_NAME]"
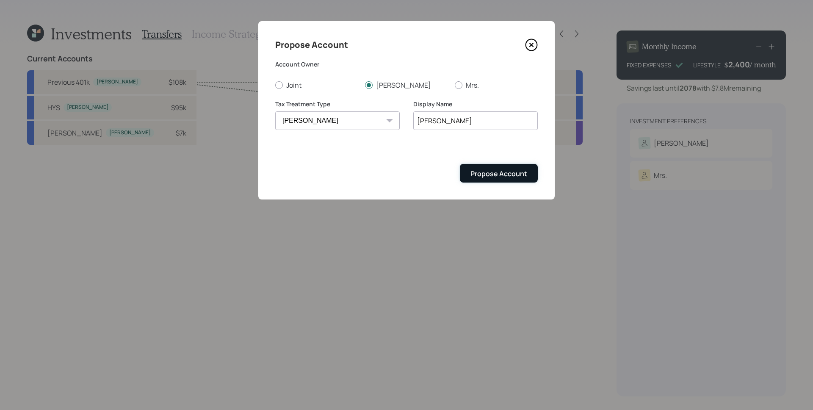
click at [490, 167] on button "Propose Account" at bounding box center [499, 173] width 78 height 18
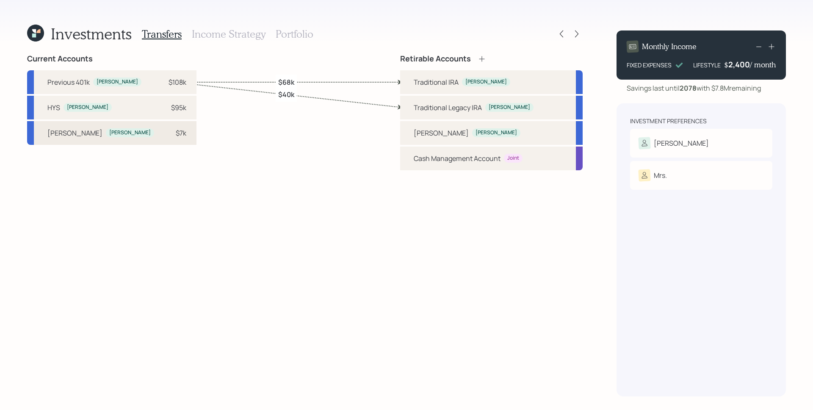
click at [161, 135] on div "$7k" at bounding box center [173, 133] width 25 height 10
click at [444, 136] on div "[PERSON_NAME]" at bounding box center [441, 133] width 55 height 10
select select "64e85942-822a-4c1f-b592-17ec4e30937d"
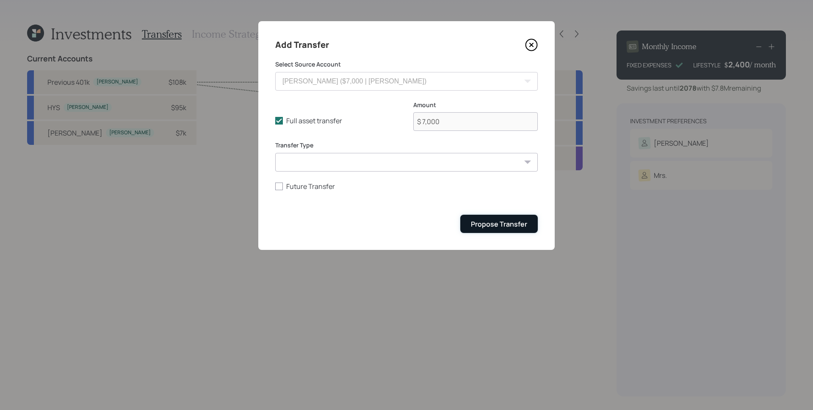
click at [507, 222] on div "Propose Transfer" at bounding box center [499, 223] width 56 height 9
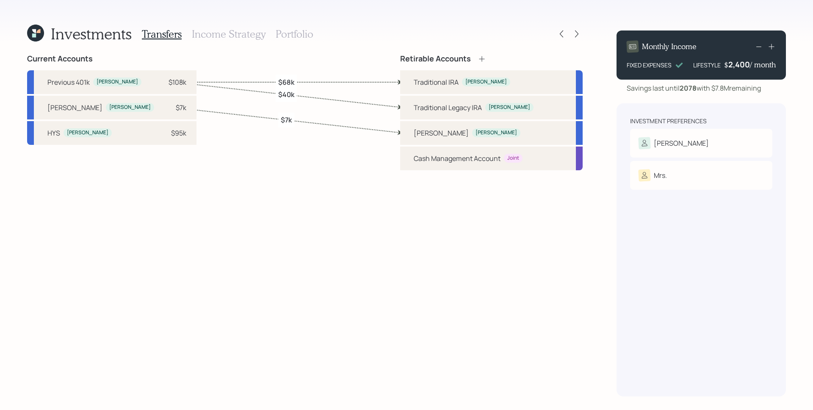
click at [303, 31] on h3 "Portfolio" at bounding box center [295, 34] width 38 height 12
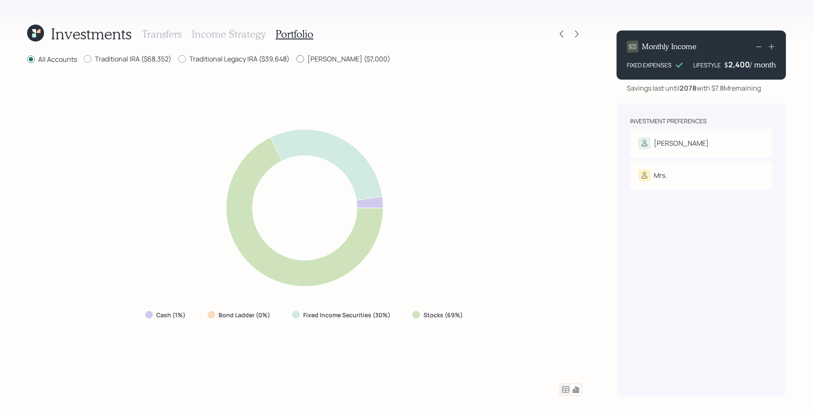
click at [314, 58] on label "[PERSON_NAME] ($7,000)" at bounding box center [343, 58] width 94 height 9
click at [296, 59] on input "[PERSON_NAME] ($7,000)" at bounding box center [296, 59] width 0 height 0
radio input "true"
radio input "false"
click at [566, 33] on div at bounding box center [561, 34] width 12 height 12
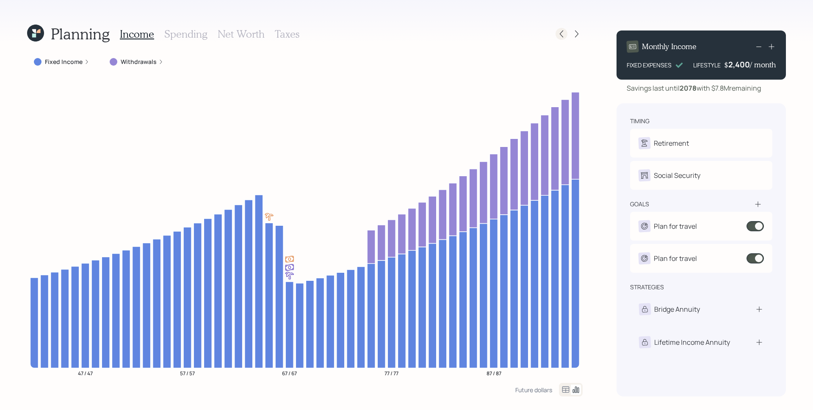
click at [563, 34] on icon at bounding box center [561, 34] width 8 height 8
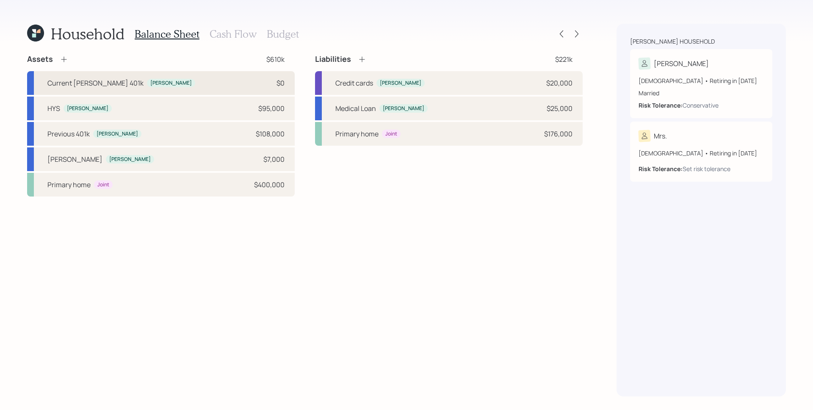
click at [166, 79] on div "Current [PERSON_NAME] 401k [PERSON_NAME] $0" at bounding box center [161, 83] width 268 height 24
select select "roth_401k"
select select "balanced"
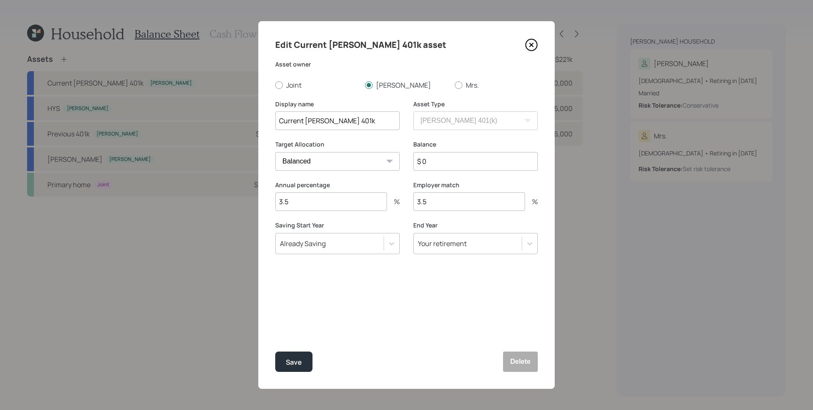
drag, startPoint x: 298, startPoint y: 204, endPoint x: 273, endPoint y: 204, distance: 25.8
click at [273, 204] on div "Edit Current [PERSON_NAME] 401k asset Asset owner Joint [PERSON_NAME] Mrs. Disp…" at bounding box center [406, 204] width 296 height 367
drag, startPoint x: 434, startPoint y: 203, endPoint x: 418, endPoint y: 203, distance: 16.5
click at [418, 203] on input "3.5" at bounding box center [469, 201] width 112 height 19
drag, startPoint x: 302, startPoint y: 199, endPoint x: 272, endPoint y: 200, distance: 30.1
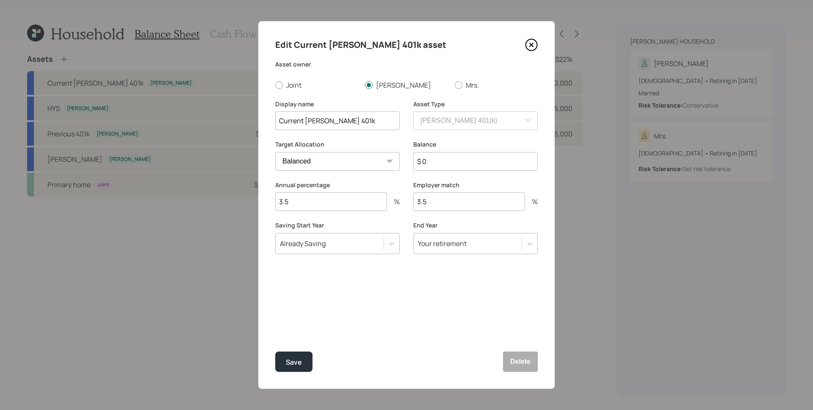
click at [272, 200] on div "Edit Current [PERSON_NAME] 401k asset Asset owner Joint [PERSON_NAME] Mrs. Disp…" at bounding box center [406, 204] width 296 height 367
drag, startPoint x: 439, startPoint y: 207, endPoint x: 403, endPoint y: 207, distance: 35.6
click at [403, 207] on div "Annual percentage 3.5 % Employer match 3.5 %" at bounding box center [406, 201] width 262 height 41
drag, startPoint x: 419, startPoint y: 204, endPoint x: 405, endPoint y: 204, distance: 14.4
click at [405, 204] on div "Annual percentage 3.5 % Employer match 3.5 %" at bounding box center [406, 201] width 262 height 41
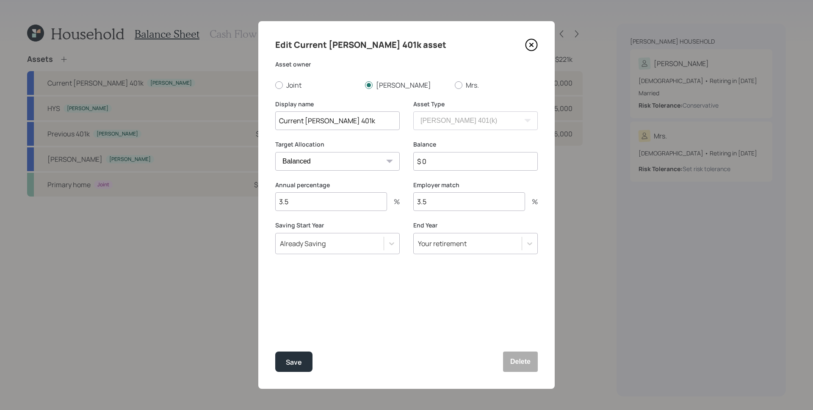
click at [329, 197] on input "3.5" at bounding box center [331, 201] width 112 height 19
drag, startPoint x: 314, startPoint y: 200, endPoint x: 265, endPoint y: 198, distance: 49.2
click at [265, 198] on div "Edit Current [PERSON_NAME] 401k asset Asset owner Joint [PERSON_NAME] Mrs. Disp…" at bounding box center [406, 204] width 296 height 367
drag, startPoint x: 482, startPoint y: 208, endPoint x: 486, endPoint y: 209, distance: 4.7
click at [482, 209] on input "3.5" at bounding box center [469, 201] width 112 height 19
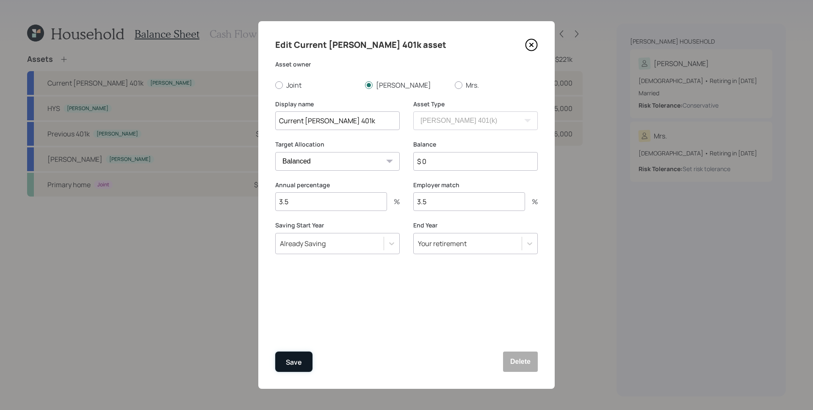
click at [295, 362] on div "Save" at bounding box center [294, 361] width 16 height 11
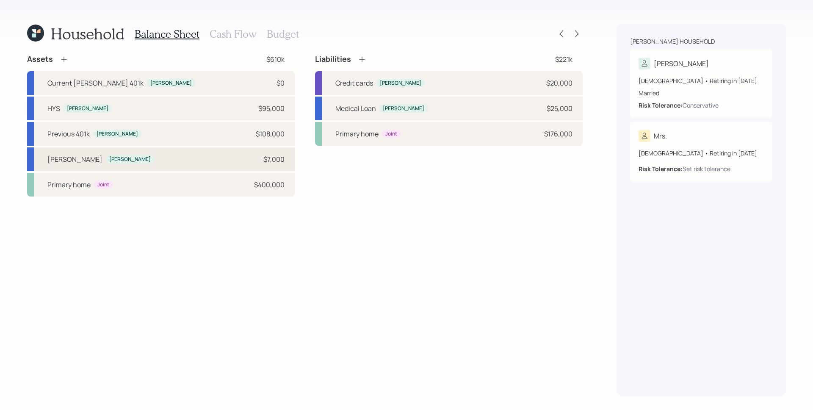
click at [206, 160] on div "[PERSON_NAME] [PERSON_NAME] $7,000" at bounding box center [161, 159] width 268 height 24
select select "roth_ira"
select select "balanced"
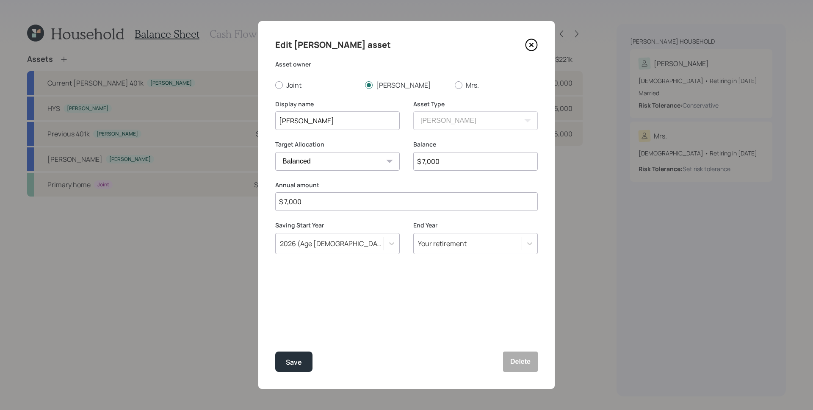
drag, startPoint x: 315, startPoint y: 204, endPoint x: 280, endPoint y: 202, distance: 35.7
click at [280, 202] on input "$ 7,000" at bounding box center [406, 201] width 262 height 19
click at [298, 362] on div "Save" at bounding box center [294, 361] width 16 height 11
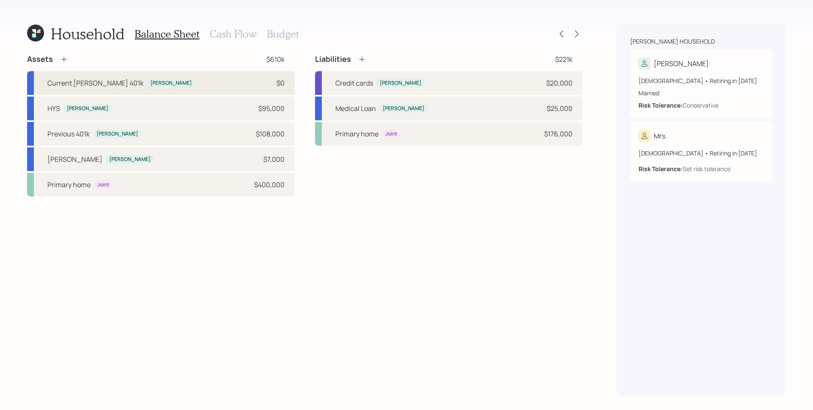
click at [227, 79] on div "Current [PERSON_NAME] 401k [PERSON_NAME] $0" at bounding box center [161, 83] width 268 height 24
select select "roth_401k"
select select "balanced"
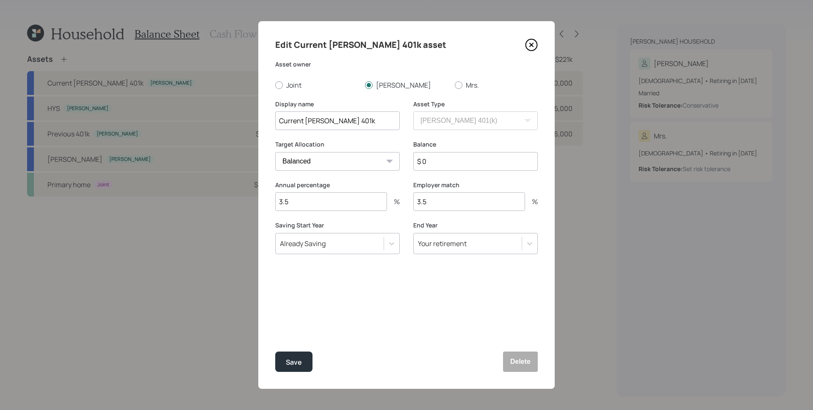
drag, startPoint x: 322, startPoint y: 202, endPoint x: 283, endPoint y: 199, distance: 39.1
click at [283, 199] on input "3.5" at bounding box center [331, 201] width 112 height 19
type input "3"
type input "1.5"
click at [302, 198] on input "3" at bounding box center [331, 201] width 112 height 19
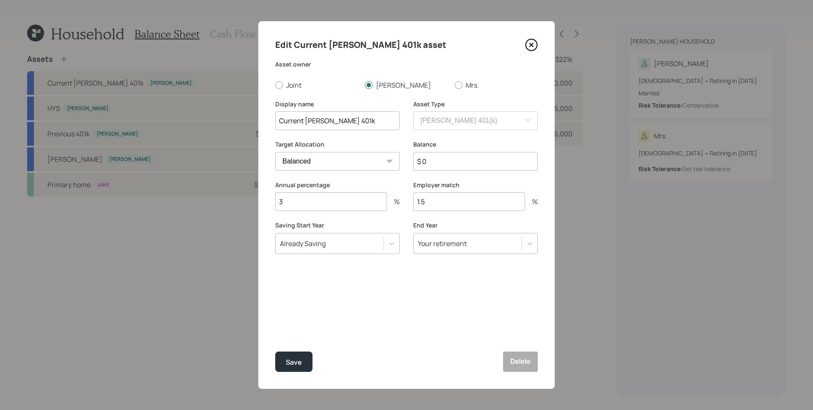
click at [302, 198] on input "3" at bounding box center [331, 201] width 112 height 19
type input "1.5"
click at [275, 351] on button "Save" at bounding box center [293, 361] width 37 height 20
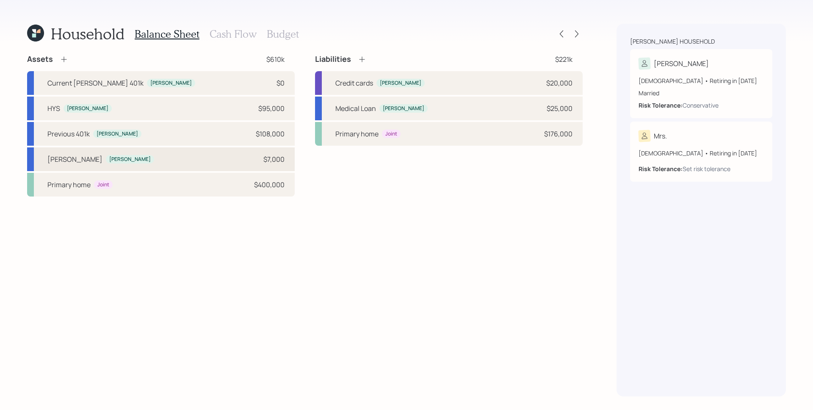
click at [182, 159] on div "[PERSON_NAME] [PERSON_NAME] $7,000" at bounding box center [161, 159] width 268 height 24
select select "roth_ira"
select select "balanced"
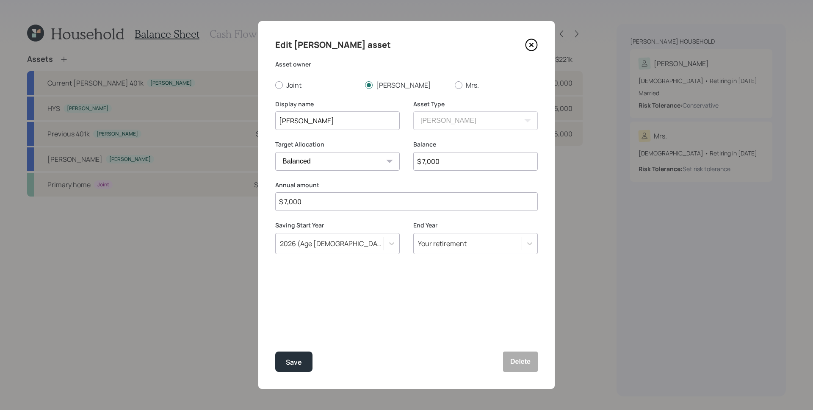
drag, startPoint x: 318, startPoint y: 202, endPoint x: 276, endPoint y: 201, distance: 42.4
click at [276, 201] on input "$ 7,000" at bounding box center [406, 201] width 262 height 19
click at [340, 298] on div "Edit [PERSON_NAME] asset Asset owner Joint [PERSON_NAME] Mrs. Display name [PER…" at bounding box center [406, 204] width 296 height 367
click at [296, 367] on div "Save" at bounding box center [294, 361] width 16 height 11
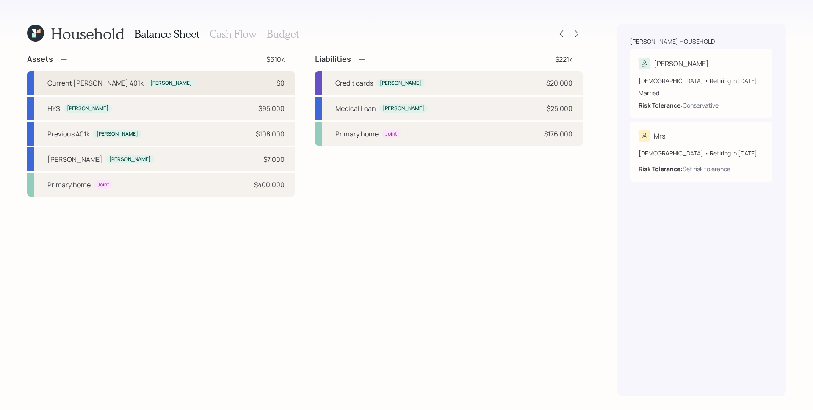
click at [173, 82] on div "Current [PERSON_NAME] 401k [PERSON_NAME] $0" at bounding box center [161, 83] width 268 height 24
select select "roth_401k"
select select "balanced"
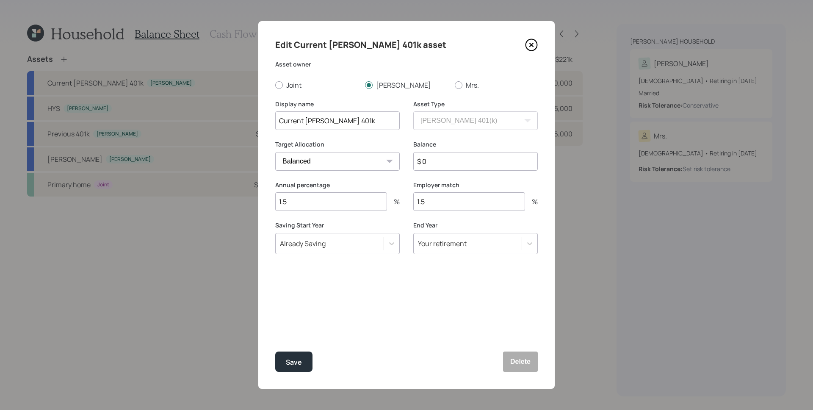
click at [449, 204] on input "1.5" at bounding box center [469, 201] width 112 height 19
click at [448, 204] on input "1.5" at bounding box center [469, 201] width 112 height 19
type input "3"
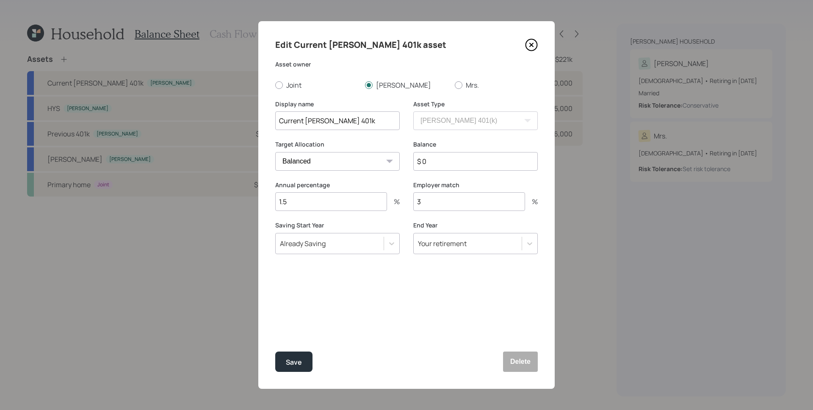
click at [332, 202] on input "1.5" at bounding box center [331, 201] width 112 height 19
type input "1"
type input "3"
drag, startPoint x: 456, startPoint y: 208, endPoint x: 414, endPoint y: 202, distance: 42.4
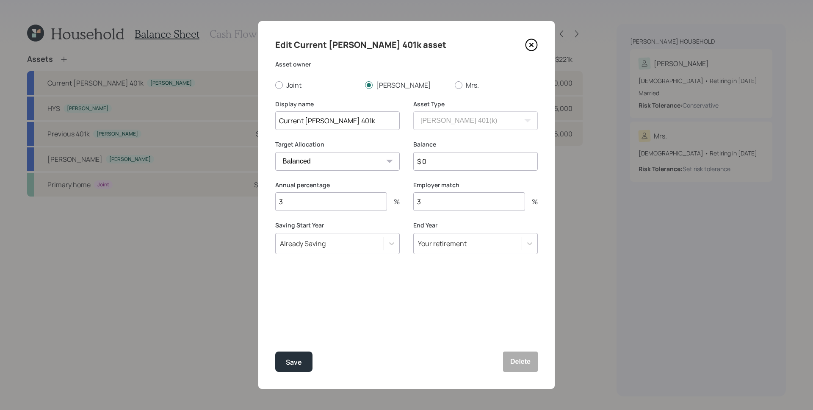
click at [414, 202] on input "3" at bounding box center [469, 201] width 112 height 19
type input "4"
click at [346, 200] on input "3" at bounding box center [331, 201] width 112 height 19
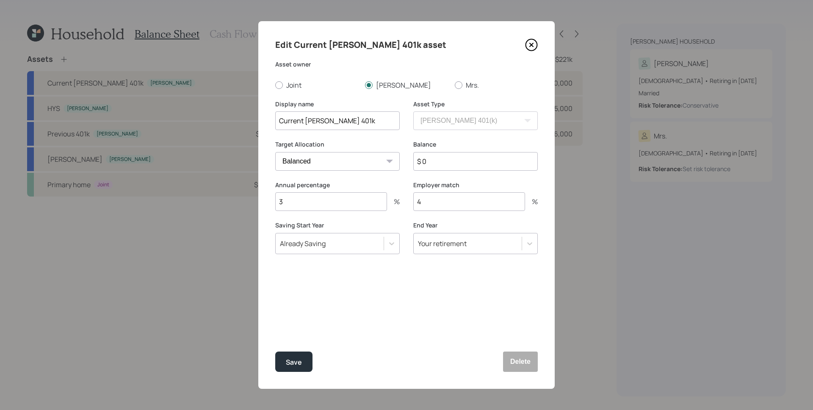
click at [346, 200] on input "3" at bounding box center [331, 201] width 112 height 19
type input "4"
click at [427, 311] on div "Edit Current [PERSON_NAME] 401k asset Asset owner Joint [PERSON_NAME] Mrs. Disp…" at bounding box center [406, 204] width 296 height 367
click at [300, 361] on div "Save" at bounding box center [294, 361] width 16 height 11
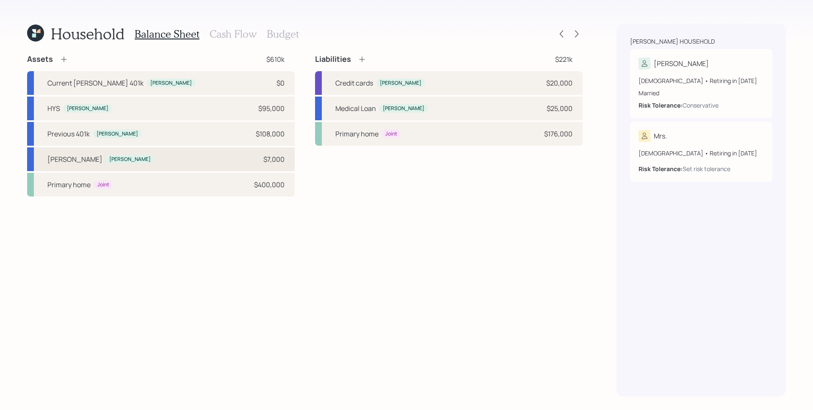
click at [228, 159] on div "[PERSON_NAME] [PERSON_NAME] $7,000" at bounding box center [161, 159] width 268 height 24
select select "roth_ira"
select select "balanced"
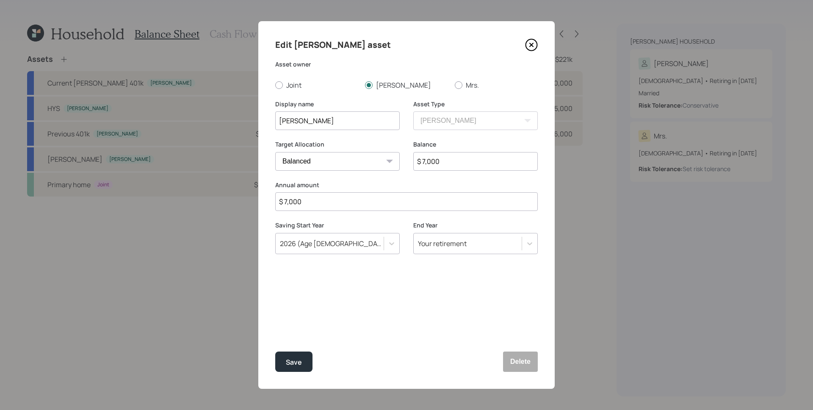
drag, startPoint x: 302, startPoint y: 201, endPoint x: 289, endPoint y: 201, distance: 13.6
click at [284, 202] on input "$ 7,000" at bounding box center [406, 201] width 262 height 19
type input "$ 5,000"
click at [394, 329] on div "Edit [PERSON_NAME] asset Asset owner Joint [PERSON_NAME] Mrs. Display name [PER…" at bounding box center [406, 204] width 296 height 367
click at [288, 359] on div "Save" at bounding box center [294, 361] width 16 height 11
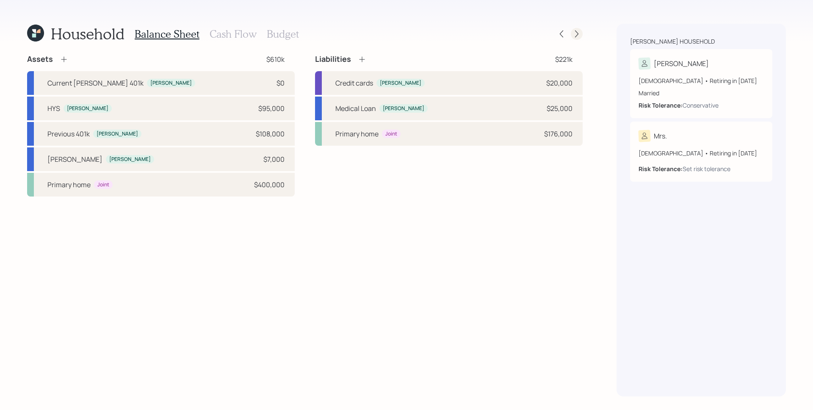
click at [576, 35] on icon at bounding box center [576, 34] width 8 height 8
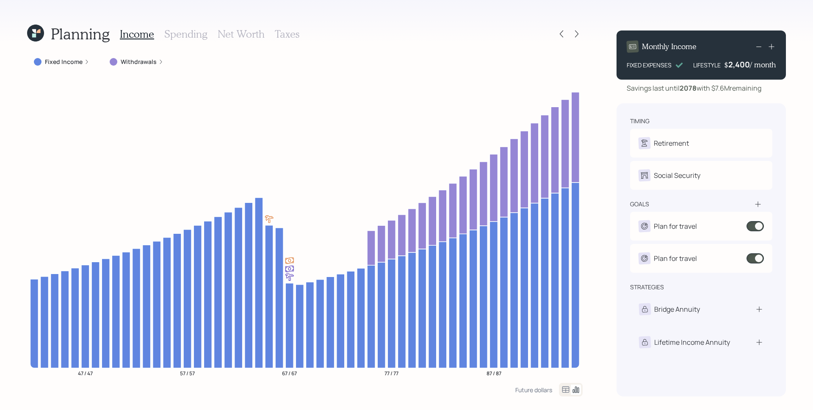
click at [195, 37] on h3 "Spending" at bounding box center [185, 34] width 43 height 12
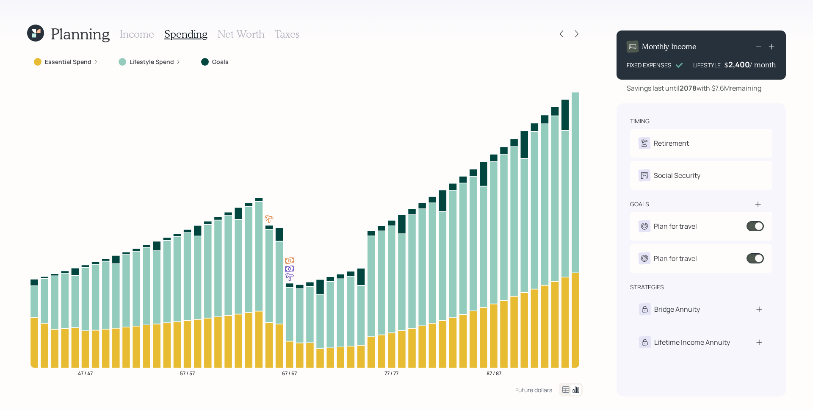
click at [63, 62] on label "Essential Spend" at bounding box center [68, 62] width 47 height 8
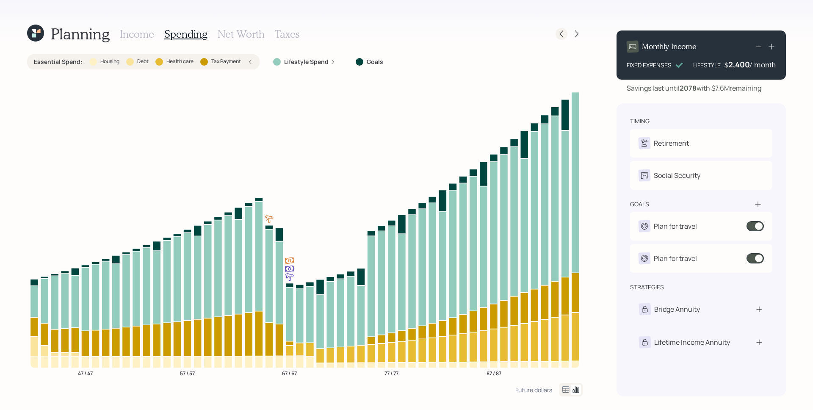
click at [565, 33] on icon at bounding box center [561, 34] width 8 height 8
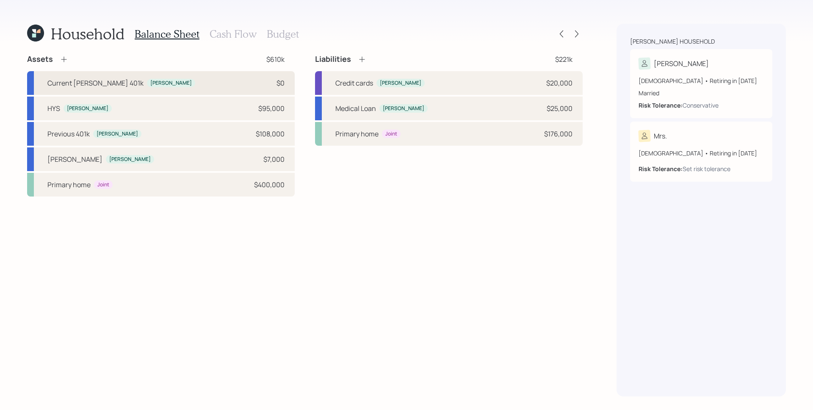
click at [265, 80] on div "$0" at bounding box center [271, 83] width 25 height 10
select select "roth_401k"
select select "balanced"
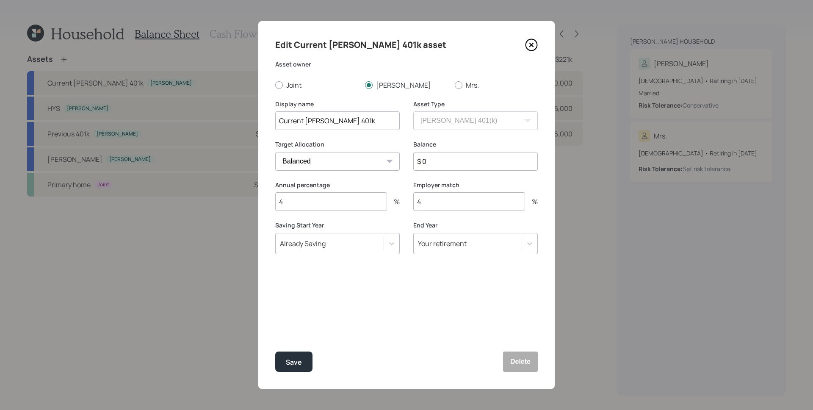
drag, startPoint x: 447, startPoint y: 202, endPoint x: 412, endPoint y: 205, distance: 35.7
click at [412, 205] on div "Annual percentage 4 % Employer match 4 %" at bounding box center [406, 201] width 262 height 41
click at [411, 327] on div "Edit Current [PERSON_NAME] 401k asset Asset owner Joint [PERSON_NAME] Mrs. Disp…" at bounding box center [406, 204] width 296 height 367
click at [294, 364] on div "Save" at bounding box center [294, 361] width 16 height 11
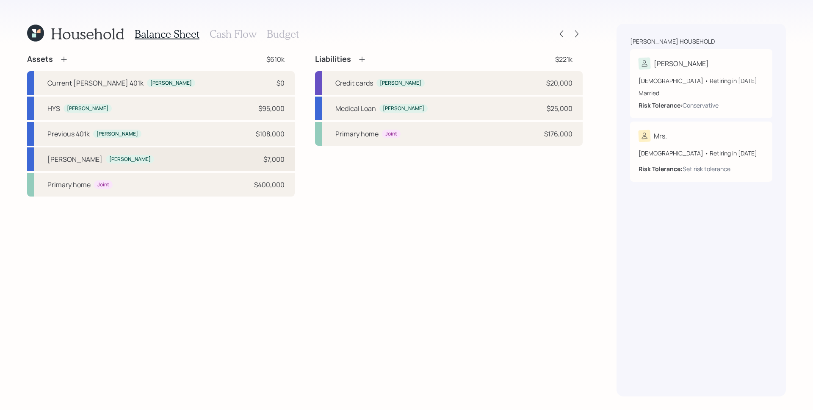
click at [217, 163] on div "[PERSON_NAME] [PERSON_NAME] $7,000" at bounding box center [161, 159] width 268 height 24
select select "roth_ira"
select select "balanced"
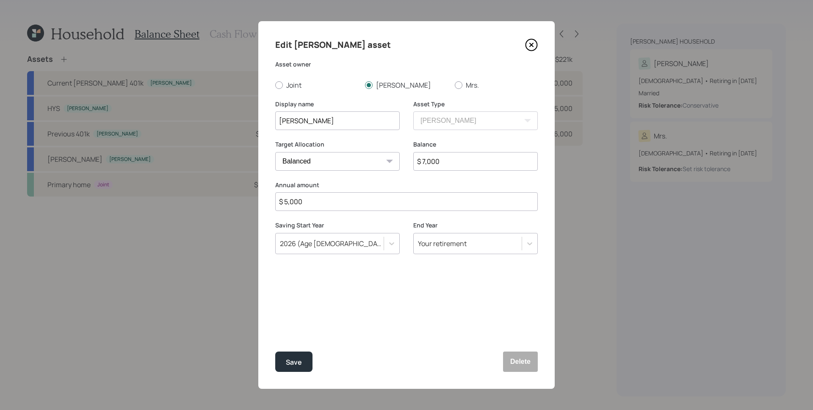
drag, startPoint x: 320, startPoint y: 200, endPoint x: 284, endPoint y: 202, distance: 36.0
click at [284, 202] on input "$ 5,000" at bounding box center [406, 201] width 262 height 19
click at [304, 360] on button "Save" at bounding box center [293, 361] width 37 height 20
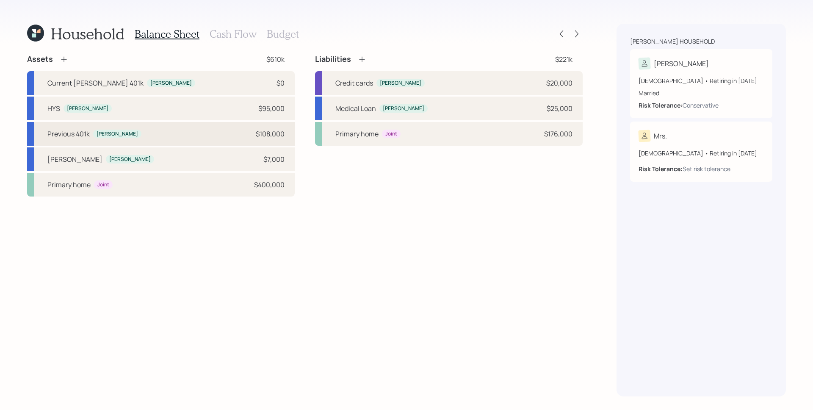
click at [201, 133] on div "Previous 401k [PERSON_NAME] $108,000" at bounding box center [161, 134] width 268 height 24
select select "ira"
select select "balanced"
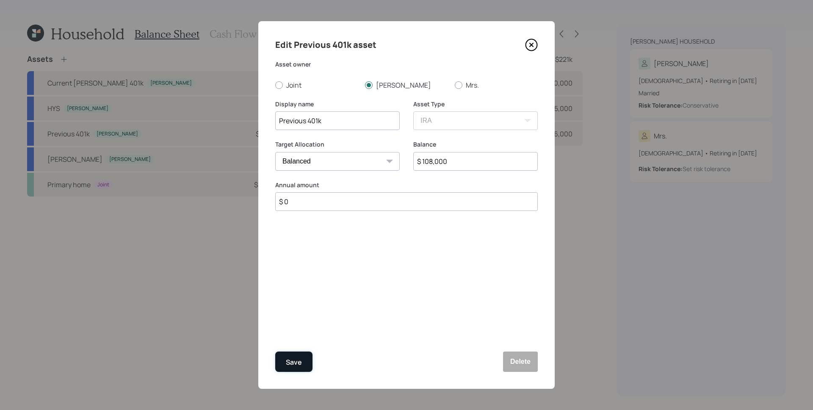
click at [301, 367] on div "Save" at bounding box center [294, 361] width 16 height 11
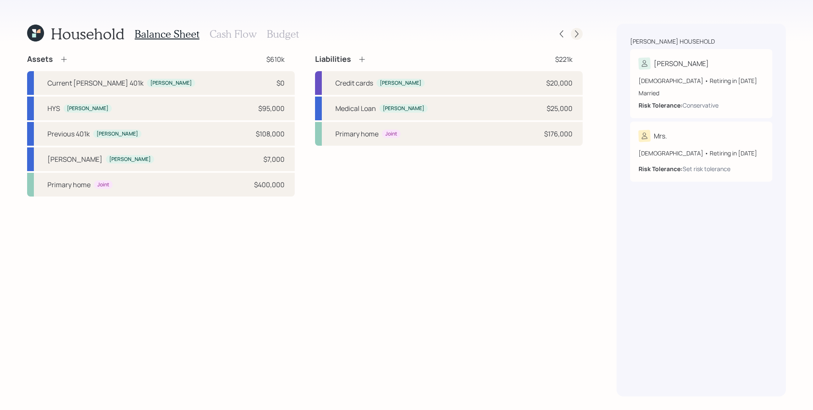
click at [578, 34] on icon at bounding box center [576, 34] width 8 height 8
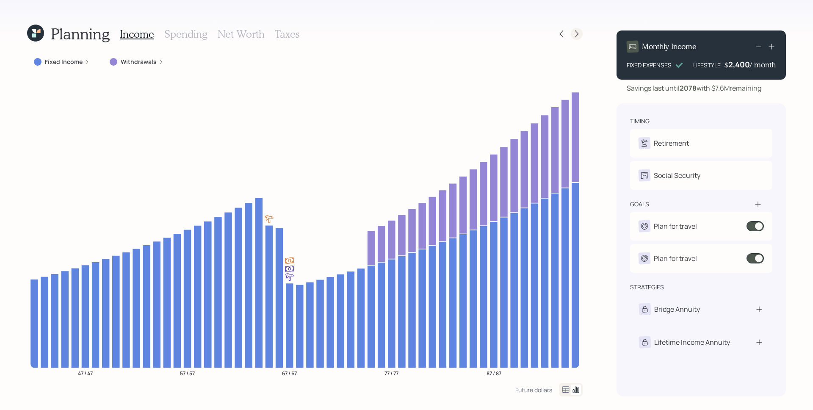
click at [578, 34] on icon at bounding box center [576, 34] width 8 height 8
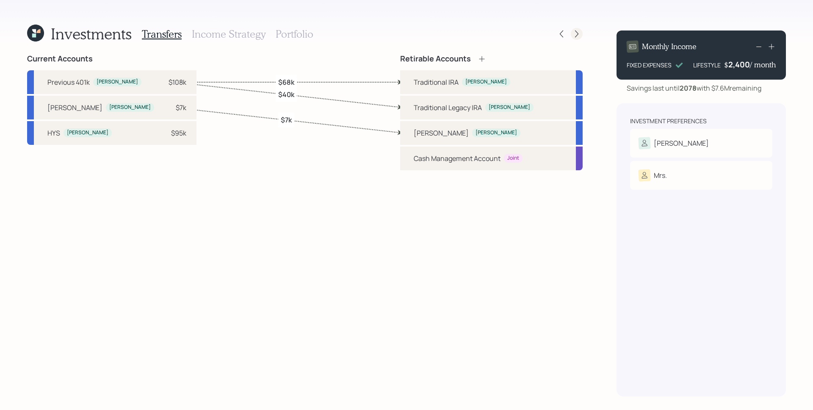
click at [578, 32] on icon at bounding box center [576, 34] width 8 height 8
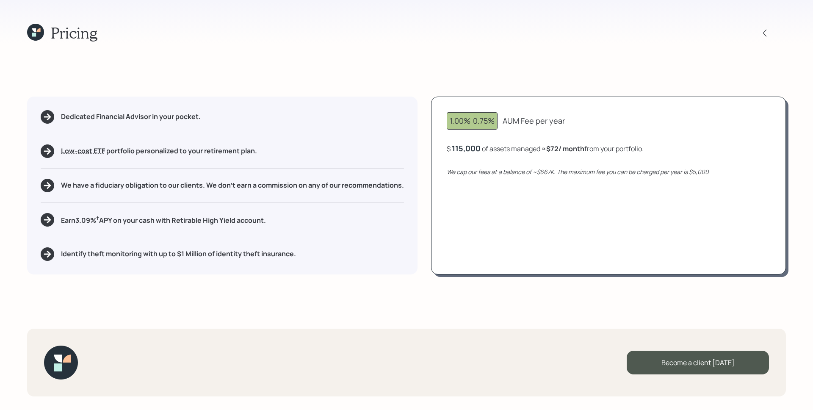
click at [737, 130] on div "1.00% 0.75% AUM Fee per year $ 115,000 of assets managed ≈ $72 / month from you…" at bounding box center [608, 186] width 355 height 178
click at [765, 31] on icon at bounding box center [764, 33] width 8 height 8
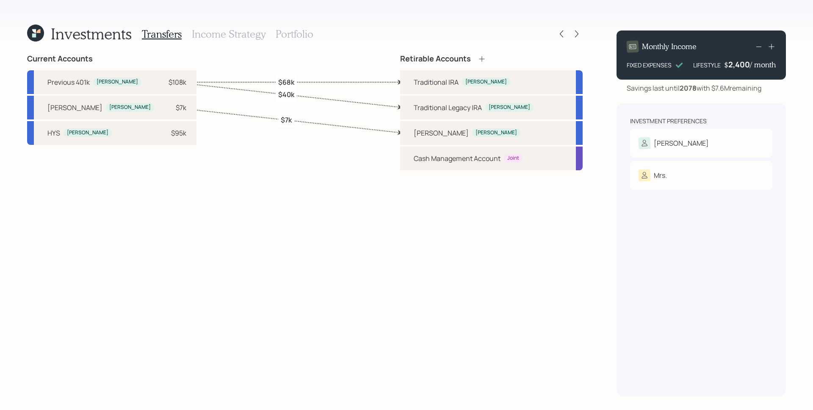
click at [289, 30] on h3 "Portfolio" at bounding box center [295, 34] width 38 height 12
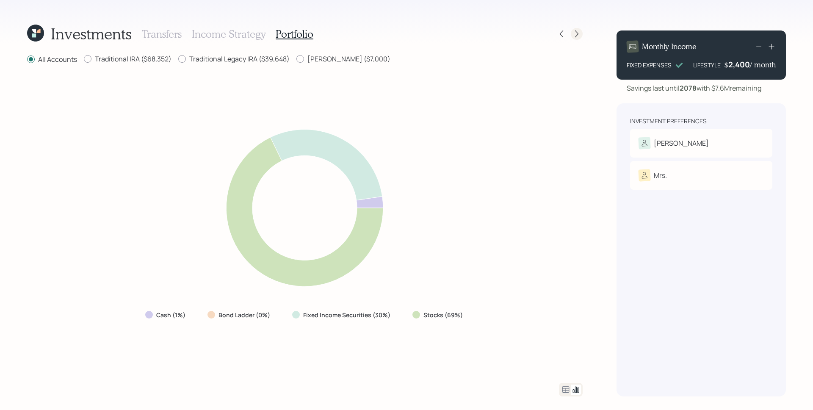
click at [576, 34] on icon at bounding box center [576, 34] width 8 height 8
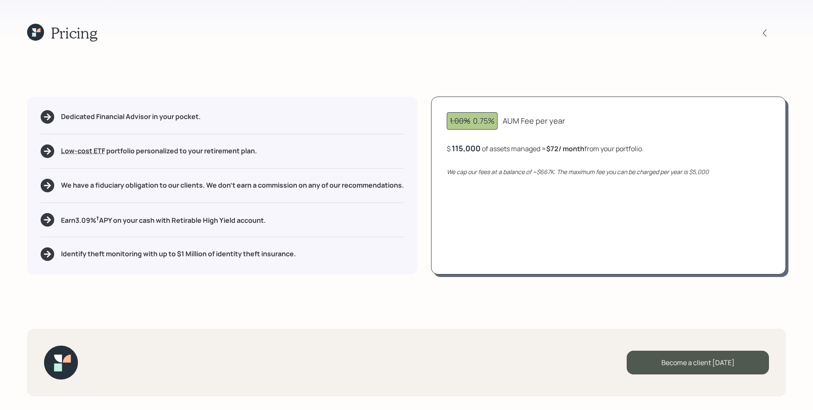
click at [465, 149] on div "115,000" at bounding box center [466, 148] width 29 height 10
click at [465, 149] on div "115000" at bounding box center [465, 148] width 27 height 10
click at [650, 216] on div "1.00% 0.75% AUM Fee per year $ 68000 of assets managed ≈ $72 / month from your …" at bounding box center [608, 186] width 355 height 178
click at [766, 30] on icon at bounding box center [764, 32] width 3 height 7
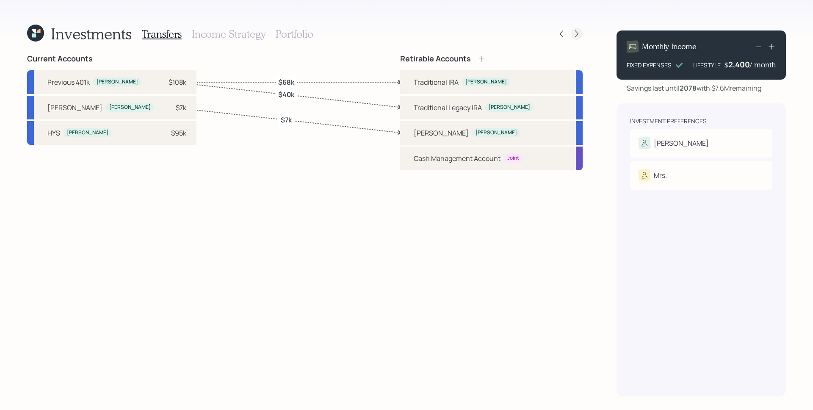
click at [578, 34] on icon at bounding box center [576, 33] width 3 height 7
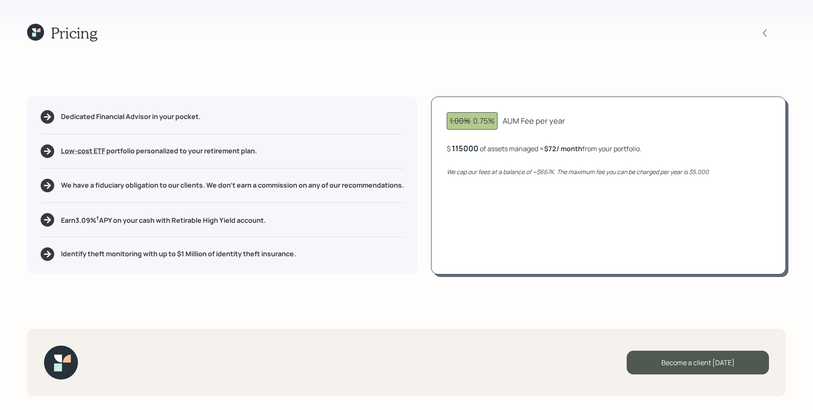
click at [471, 150] on div "115000" at bounding box center [465, 148] width 27 height 10
drag, startPoint x: 491, startPoint y: 212, endPoint x: 496, endPoint y: 207, distance: 6.6
click at [492, 211] on div "1.00% 0.75% AUM Fee per year $ 68000 of assets managed ≈ $72 / month from your …" at bounding box center [608, 186] width 355 height 178
click at [763, 30] on icon at bounding box center [764, 33] width 8 height 8
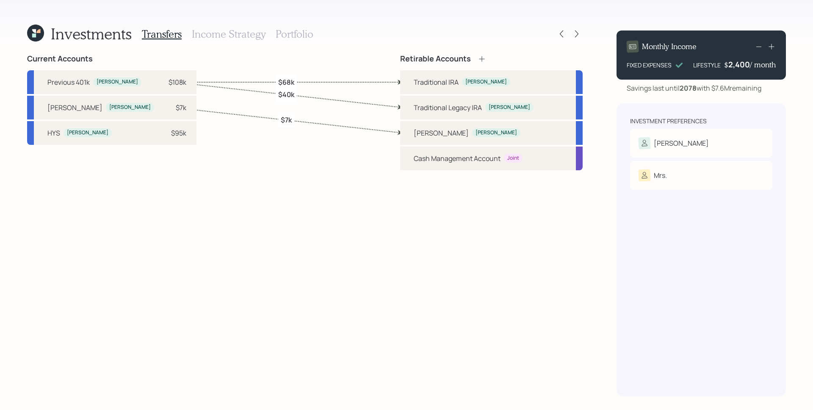
click at [290, 96] on label "$40k" at bounding box center [286, 94] width 16 height 9
select select "e1d7af31-ecbd-4a68-ab7b-f51fd3c02fd5"
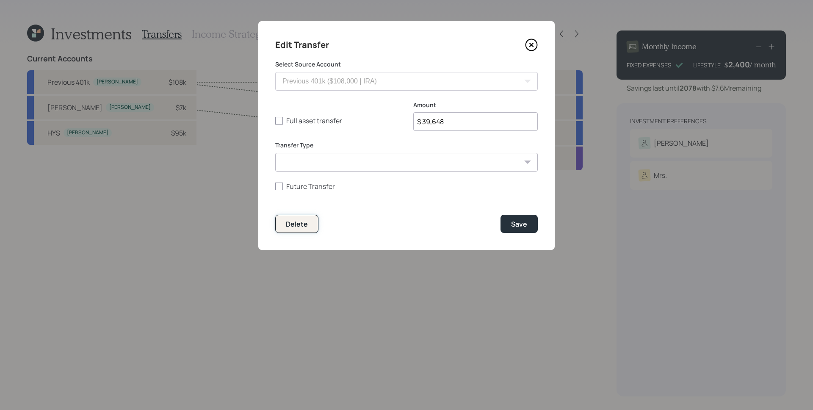
click at [284, 225] on button "Delete" at bounding box center [296, 224] width 43 height 18
click at [301, 225] on div "Delete" at bounding box center [297, 223] width 22 height 9
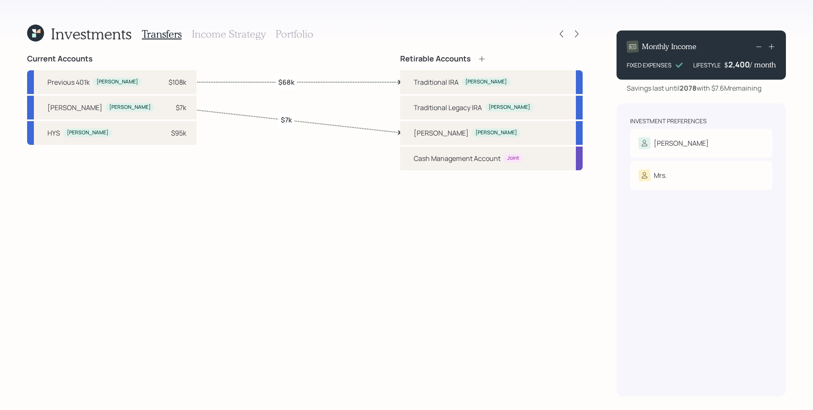
click at [359, 213] on div "Current Accounts Previous 401k [PERSON_NAME] $108k [PERSON_NAME] [PERSON_NAME] …" at bounding box center [304, 225] width 555 height 342
click at [569, 36] on div at bounding box center [568, 34] width 27 height 12
click at [576, 35] on icon at bounding box center [576, 34] width 8 height 8
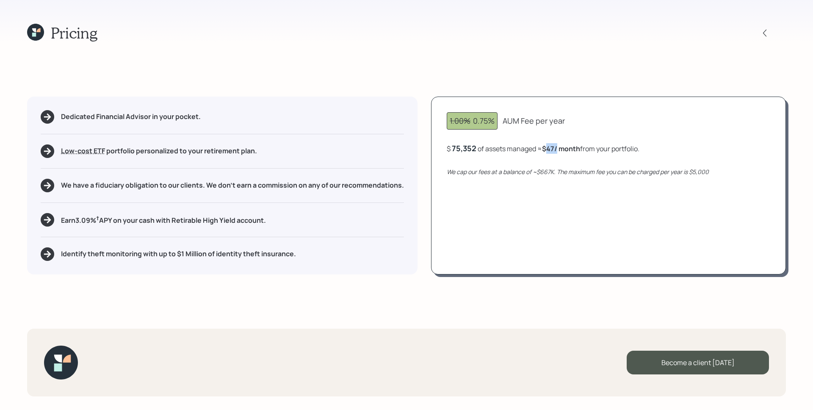
drag, startPoint x: 549, startPoint y: 149, endPoint x: 558, endPoint y: 149, distance: 9.3
click at [558, 149] on b "$47 / month" at bounding box center [561, 148] width 38 height 9
drag, startPoint x: 542, startPoint y: 170, endPoint x: 551, endPoint y: 171, distance: 9.3
click at [551, 171] on icon "We cap our fees at a balance of ~$667K. The maximum fee you can be charged per …" at bounding box center [578, 172] width 262 height 8
click at [583, 231] on div "1.00% 0.75% AUM Fee per year $ 75,352 of assets managed ≈ $47 / month from your…" at bounding box center [608, 186] width 355 height 178
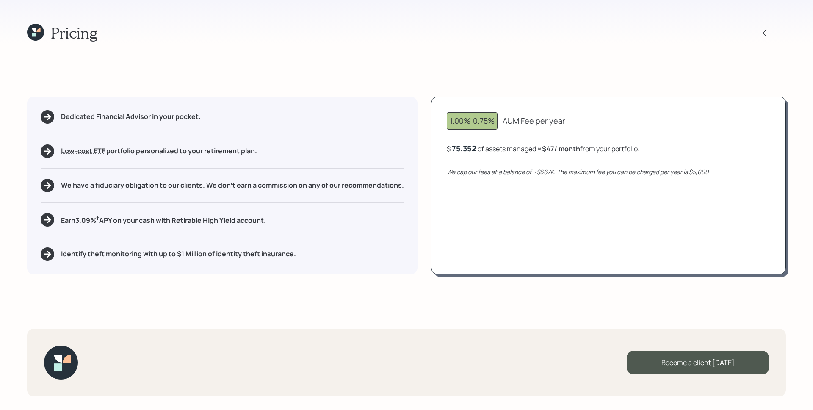
drag, startPoint x: 291, startPoint y: 220, endPoint x: 55, endPoint y: 221, distance: 235.4
click at [55, 221] on div "Earn 3.09 % † APY on your cash with Retirable High Yield account." at bounding box center [222, 220] width 363 height 14
click at [363, 237] on div "Dedicated Financial Advisor in your pocket. Low-cost ETF Retirable uses diversi…" at bounding box center [222, 186] width 390 height 178
click at [38, 24] on icon at bounding box center [35, 32] width 17 height 17
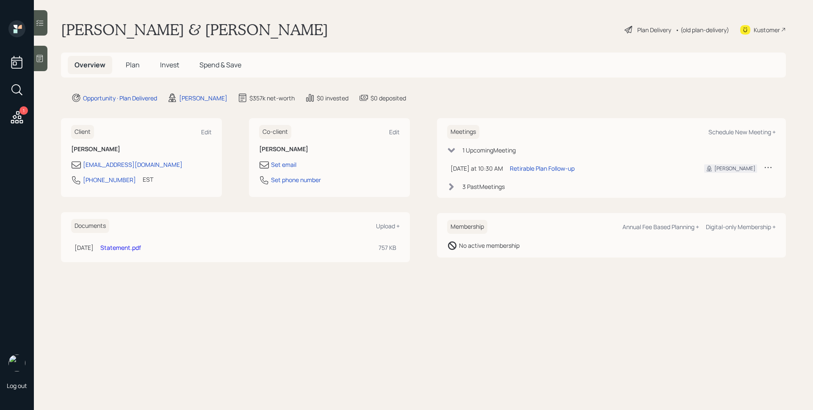
click at [639, 25] on div "Plan Delivery" at bounding box center [648, 30] width 48 height 10
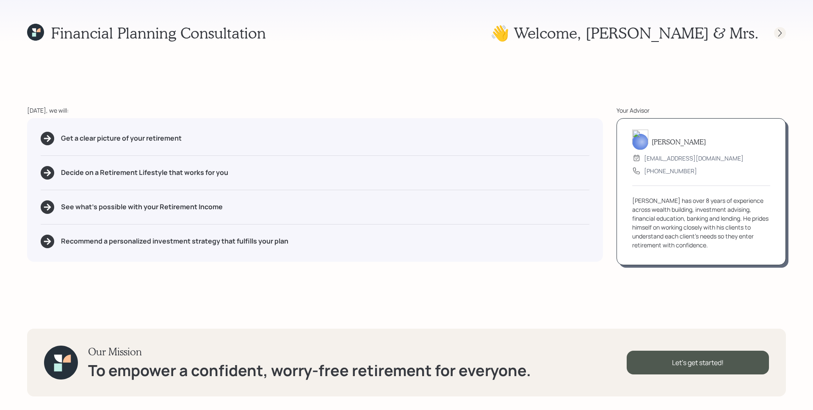
click at [787, 34] on div "Financial Planning Consultation 👋 Welcome , [PERSON_NAME] & Mrs. [DATE], we wil…" at bounding box center [406, 205] width 813 height 410
click at [780, 32] on icon at bounding box center [780, 33] width 8 height 8
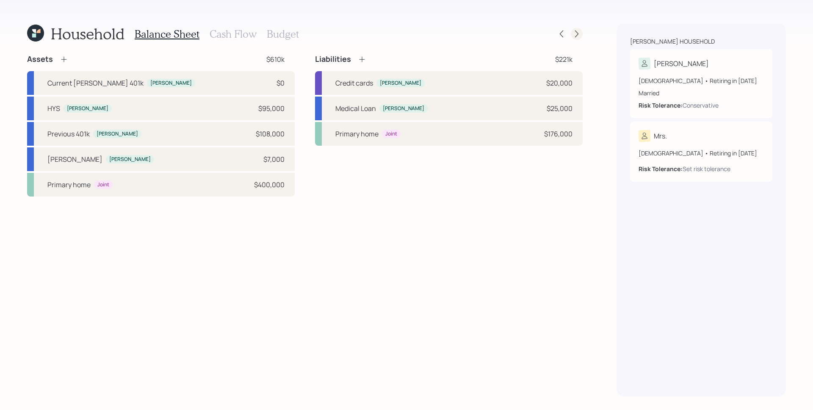
click at [578, 33] on icon at bounding box center [576, 34] width 8 height 8
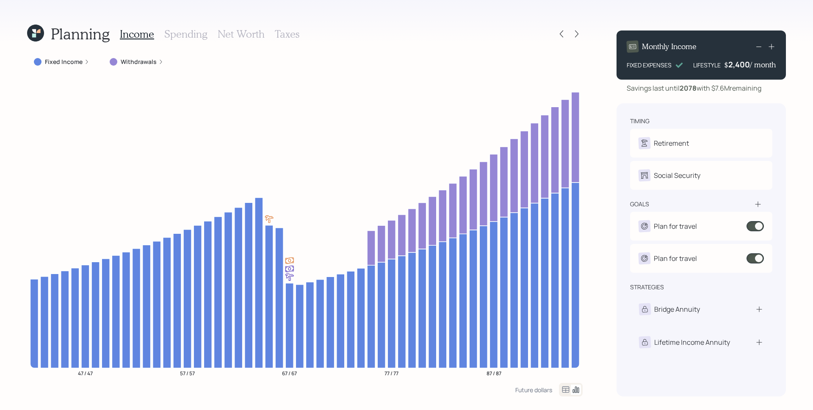
click at [579, 33] on icon at bounding box center [576, 34] width 8 height 8
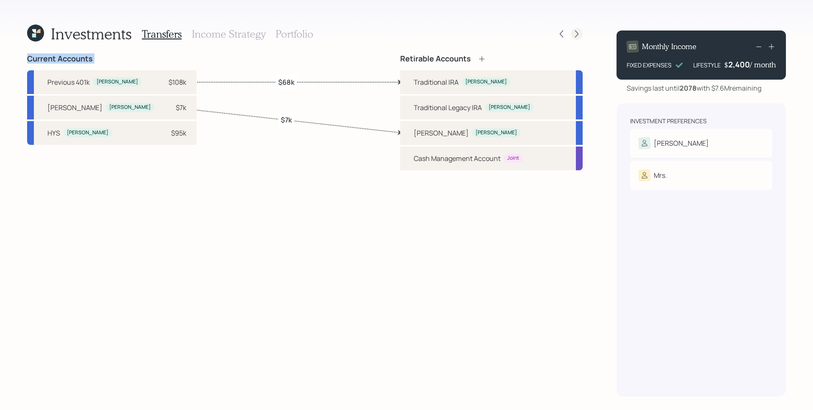
click at [579, 33] on icon at bounding box center [576, 34] width 8 height 8
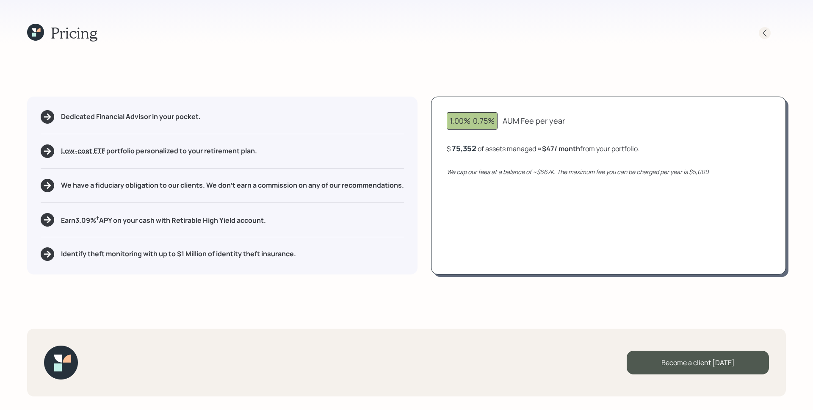
click at [769, 31] on div at bounding box center [765, 33] width 12 height 12
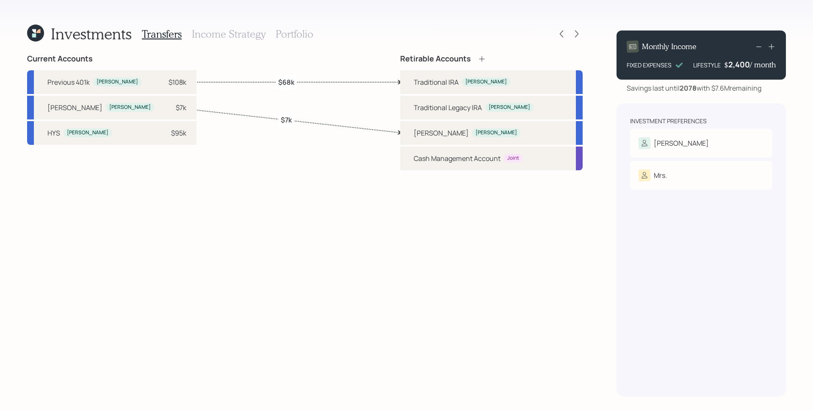
click at [580, 275] on div "Retirable Accounts Traditional [PERSON_NAME] Traditional Legacy [PERSON_NAME] […" at bounding box center [491, 225] width 182 height 342
click at [577, 36] on icon at bounding box center [576, 34] width 8 height 8
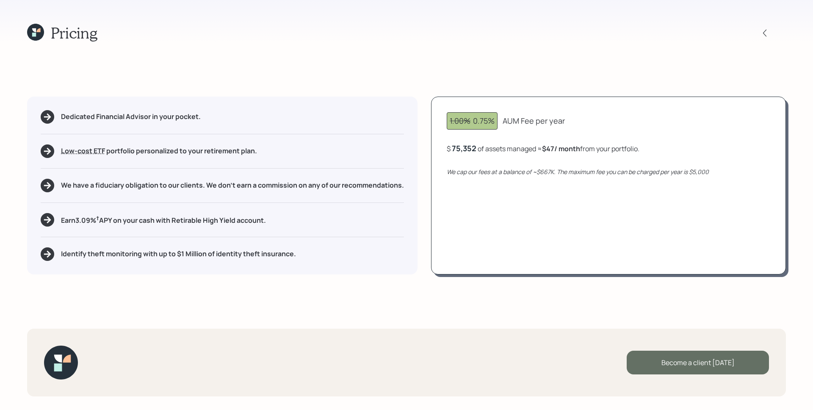
click at [706, 362] on div "Become a client [DATE]" at bounding box center [698, 363] width 142 height 24
click at [723, 357] on div "Go to Altruist" at bounding box center [698, 363] width 142 height 24
click at [28, 30] on icon at bounding box center [35, 32] width 17 height 17
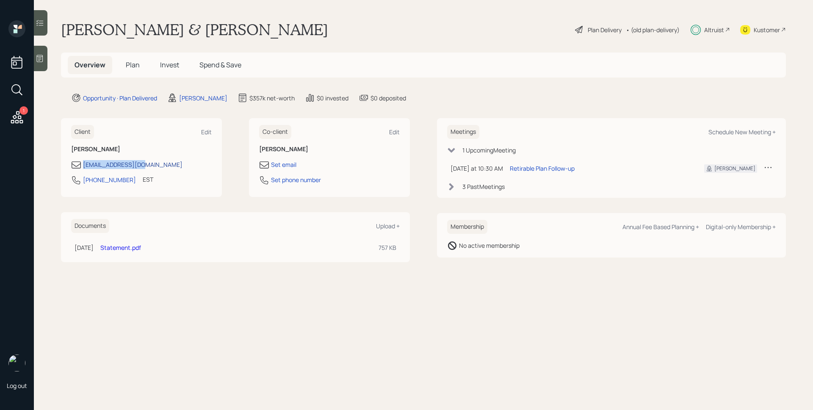
drag, startPoint x: 155, startPoint y: 166, endPoint x: 84, endPoint y: 167, distance: 71.1
click at [84, 167] on div "[EMAIL_ADDRESS][DOMAIN_NAME]" at bounding box center [141, 165] width 141 height 10
copy div "[EMAIL_ADDRESS][DOMAIN_NAME]"
drag, startPoint x: 124, startPoint y: 181, endPoint x: 84, endPoint y: 182, distance: 39.8
click at [84, 182] on div "[PHONE_NUMBER] EST Currently 11:20 AM" at bounding box center [141, 182] width 141 height 15
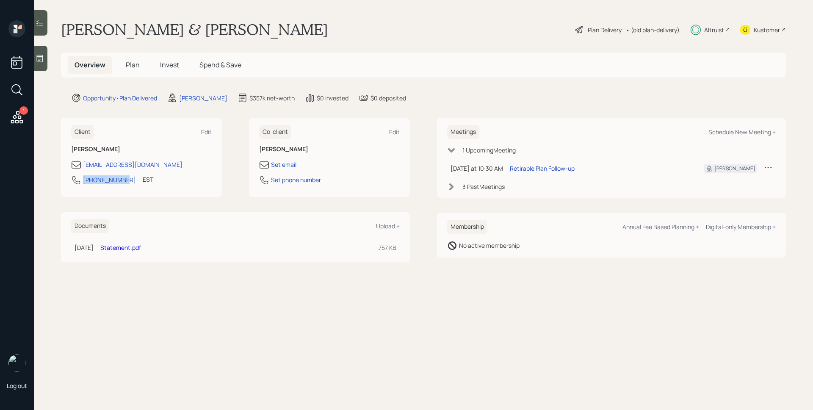
copy div "[PHONE_NUMBER]"
click at [170, 66] on span "Invest" at bounding box center [169, 64] width 19 height 9
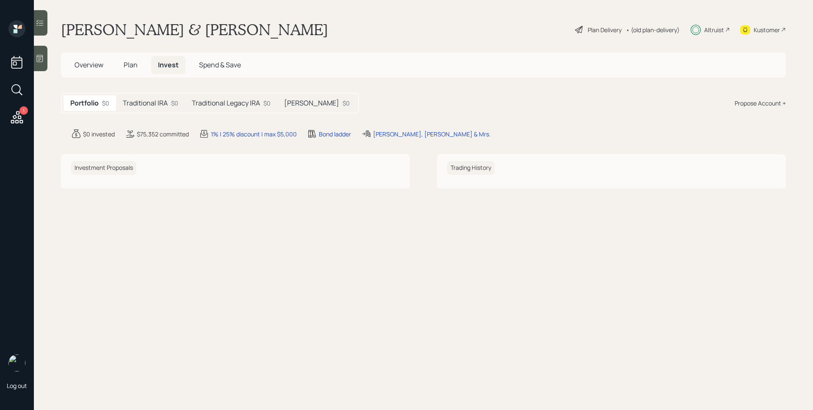
drag, startPoint x: 141, startPoint y: 98, endPoint x: 174, endPoint y: 108, distance: 34.5
click at [141, 99] on h5 "Traditional IRA" at bounding box center [145, 103] width 45 height 8
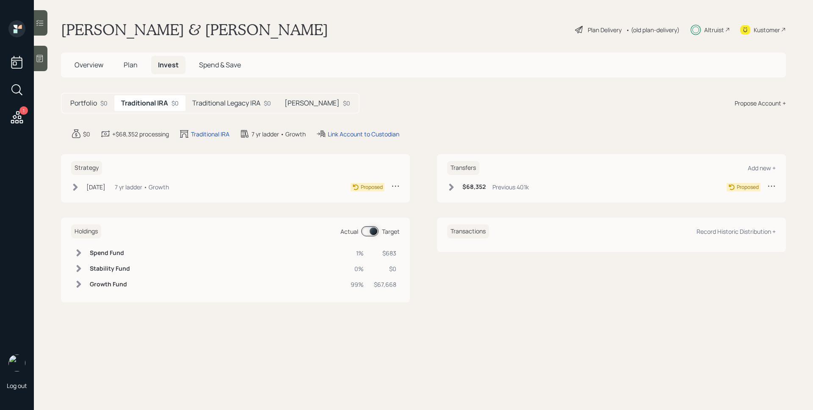
click at [240, 101] on h5 "Traditional Legacy IRA" at bounding box center [226, 103] width 68 height 8
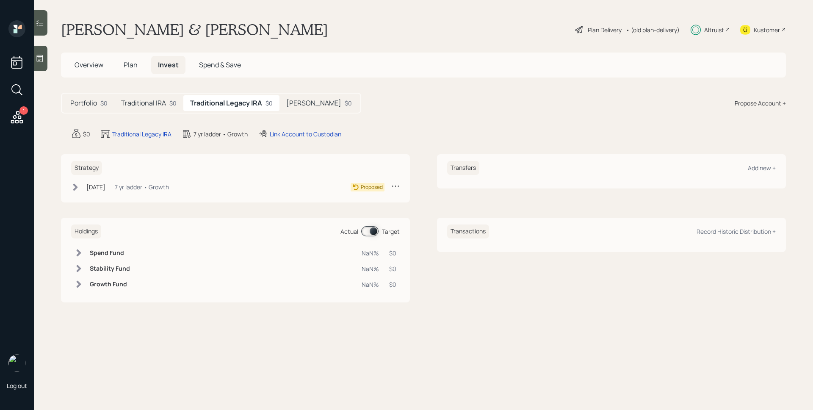
click at [396, 185] on icon at bounding box center [395, 186] width 8 height 8
click at [373, 211] on div "Cancel Strategy" at bounding box center [369, 210] width 61 height 8
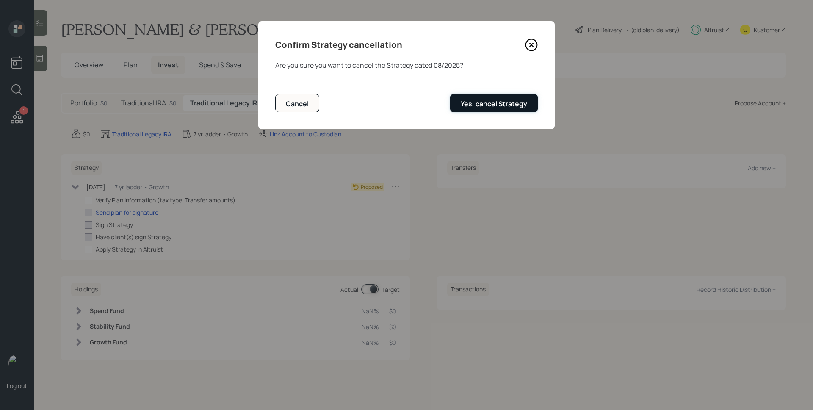
click at [475, 100] on div "Yes, cancel Strategy" at bounding box center [494, 103] width 66 height 9
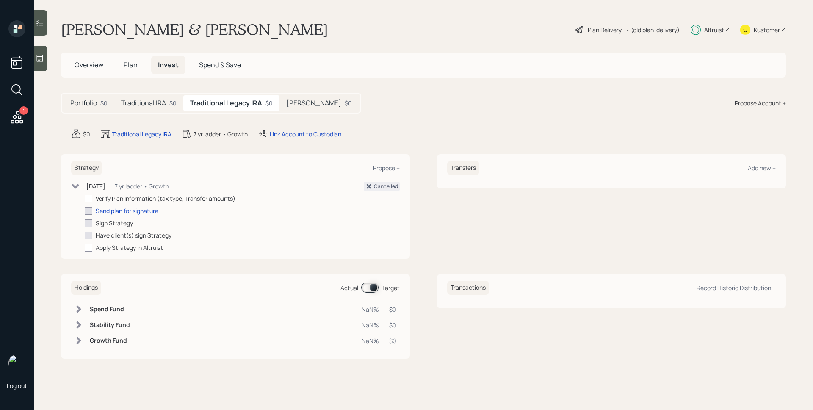
click at [158, 103] on h5 "Traditional IRA" at bounding box center [143, 103] width 45 height 8
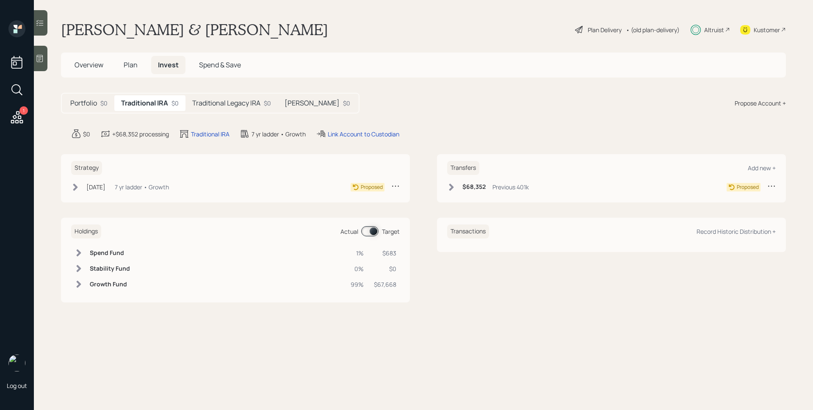
click at [307, 101] on h5 "[PERSON_NAME]" at bounding box center [311, 103] width 55 height 8
click at [548, 106] on div "Portfolio $0 Traditional IRA $0 Traditional Legacy IRA $0 [PERSON_NAME] $0 Prop…" at bounding box center [423, 103] width 725 height 21
click at [155, 102] on h5 "Traditional IRA" at bounding box center [143, 103] width 45 height 8
click at [381, 136] on div "Link Account to Custodian" at bounding box center [364, 134] width 72 height 9
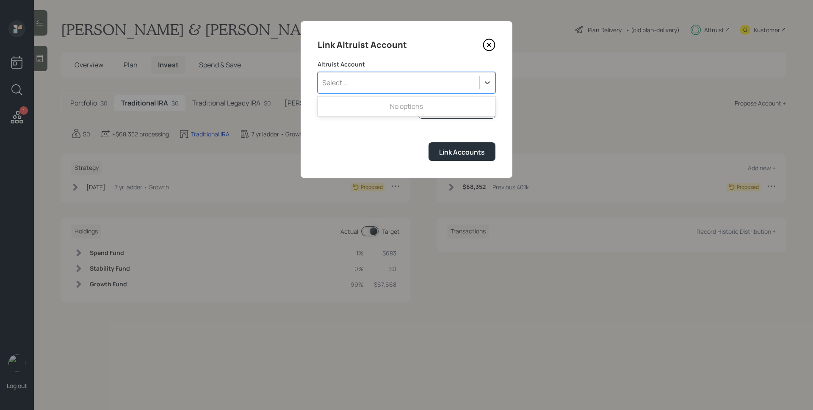
click at [392, 82] on div "Select..." at bounding box center [398, 82] width 161 height 14
click at [396, 81] on div "Select..." at bounding box center [398, 82] width 161 height 14
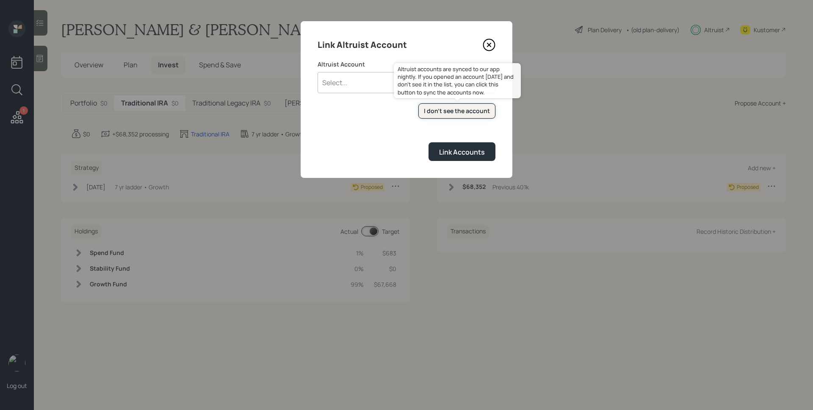
click at [463, 113] on div "I don't see the account" at bounding box center [457, 111] width 66 height 8
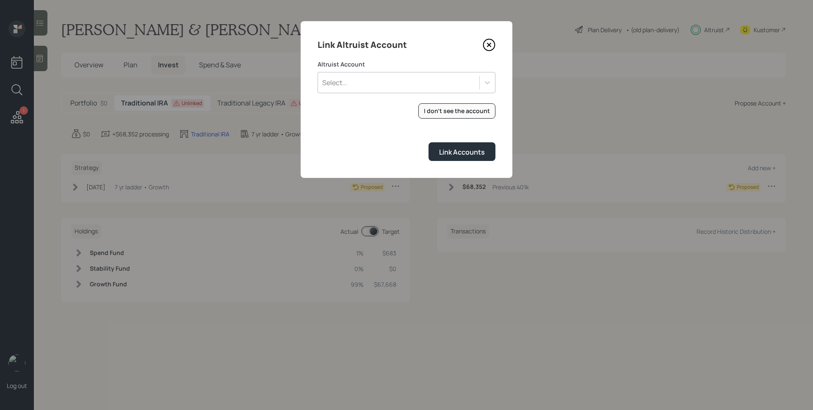
click at [436, 83] on div "Select..." at bounding box center [398, 82] width 161 height 14
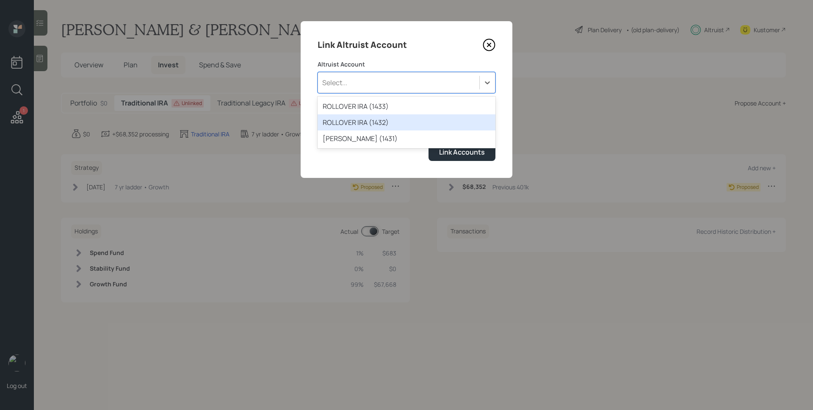
click at [398, 124] on div "ROLLOVER IRA (1432)" at bounding box center [407, 122] width 178 height 16
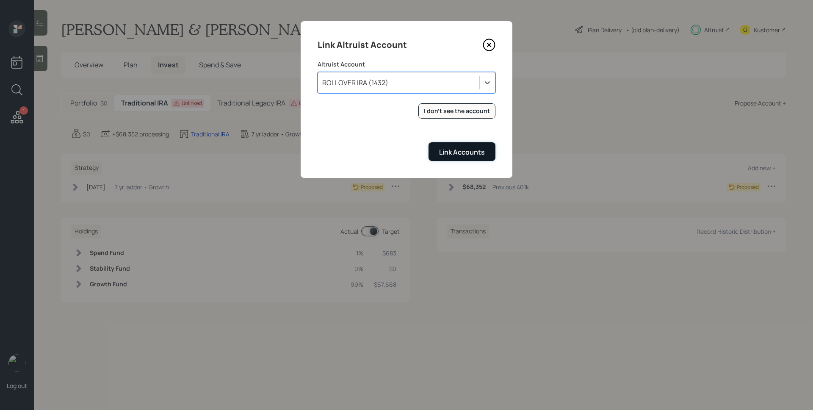
click at [443, 148] on div "Link Accounts" at bounding box center [462, 151] width 46 height 9
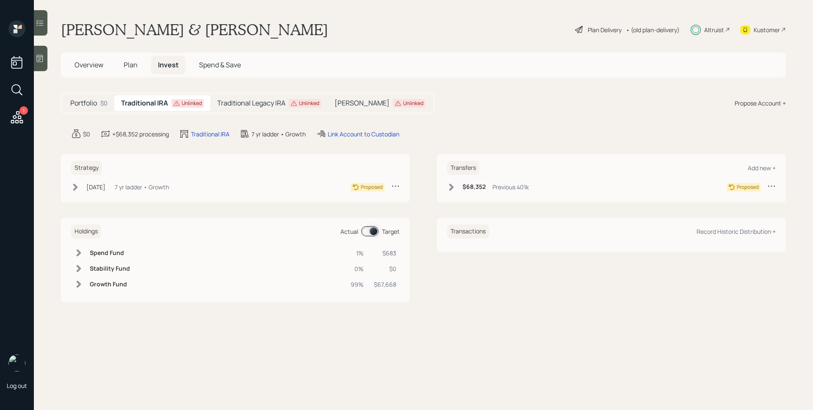
click at [393, 104] on div "Unlinked" at bounding box center [409, 103] width 32 height 8
click at [374, 135] on div "Link Account to Custodian" at bounding box center [370, 134] width 72 height 9
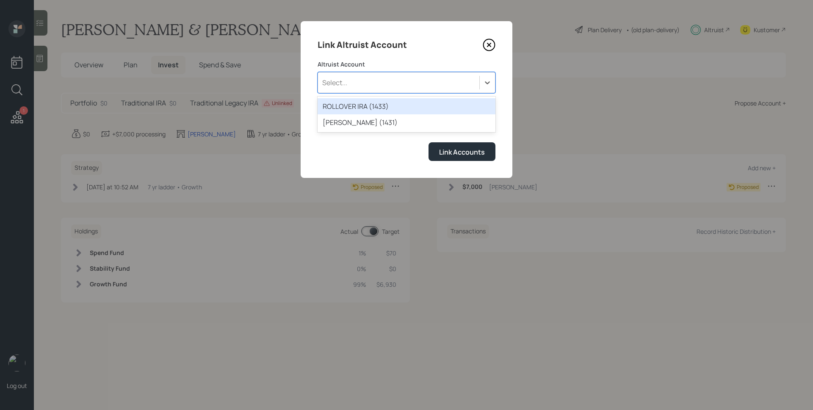
click at [414, 88] on div "Select..." at bounding box center [398, 82] width 161 height 14
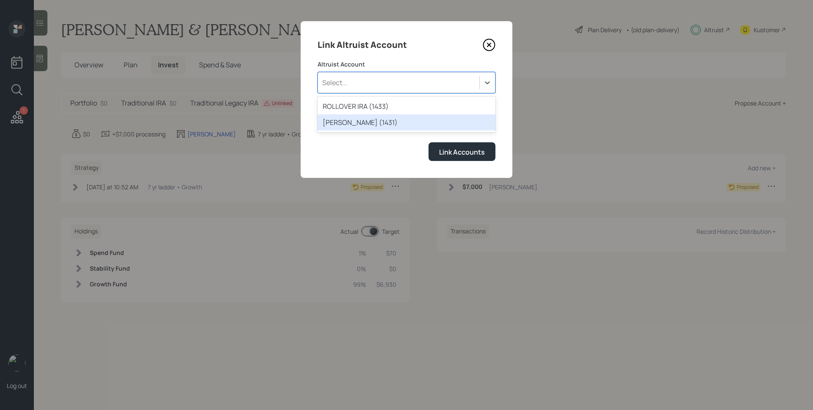
click at [381, 123] on div "[PERSON_NAME] (1431)" at bounding box center [407, 122] width 178 height 16
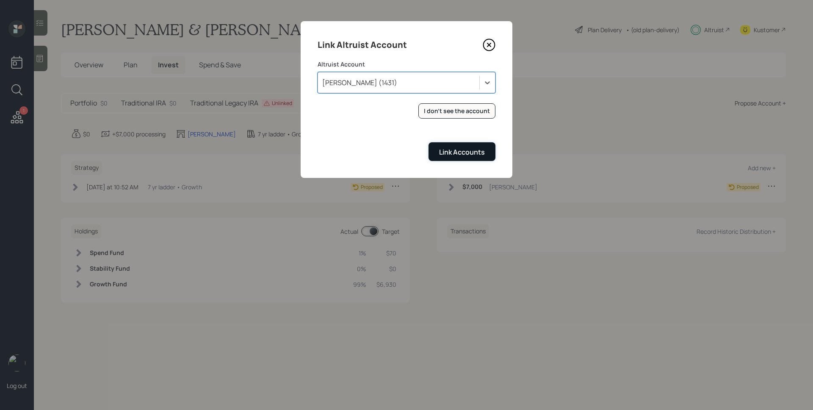
click at [471, 152] on div "Link Accounts" at bounding box center [462, 151] width 46 height 9
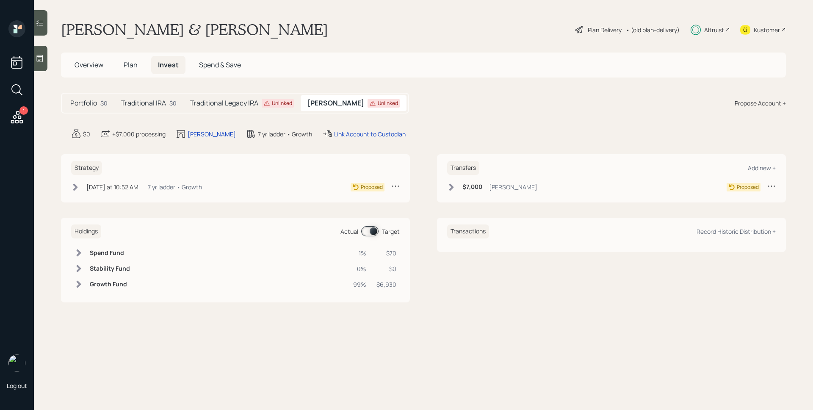
click at [367, 104] on div "Unlinked" at bounding box center [383, 103] width 32 height 8
click at [343, 133] on div "Link Account to Custodian" at bounding box center [370, 134] width 72 height 9
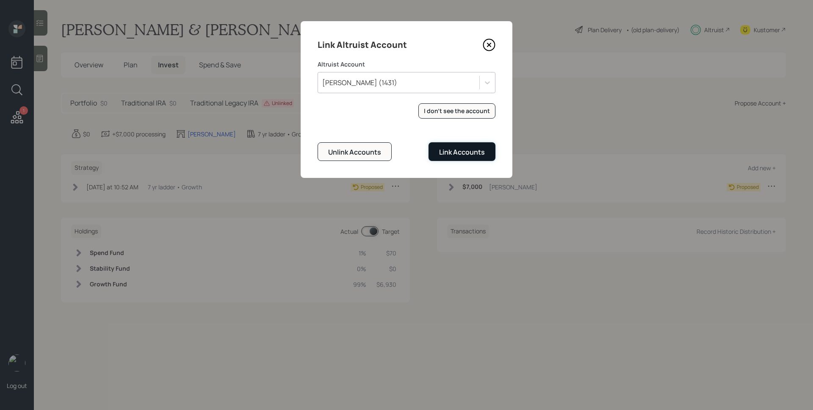
click at [467, 152] on div "Link Accounts" at bounding box center [462, 151] width 46 height 9
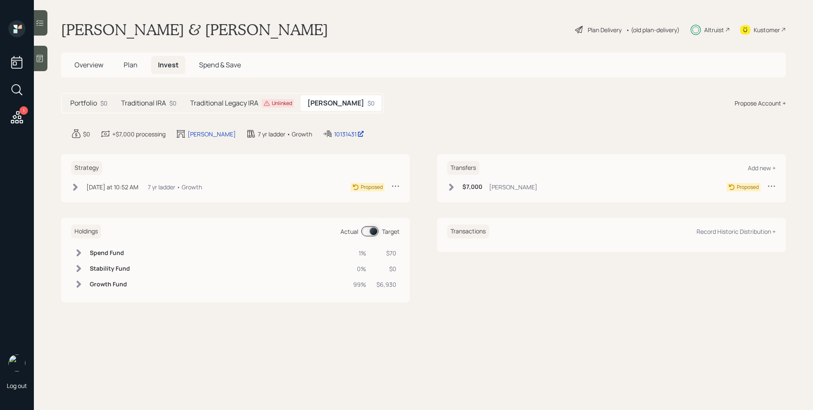
click at [254, 109] on div "Traditional Legacy IRA Unlinked" at bounding box center [241, 103] width 117 height 16
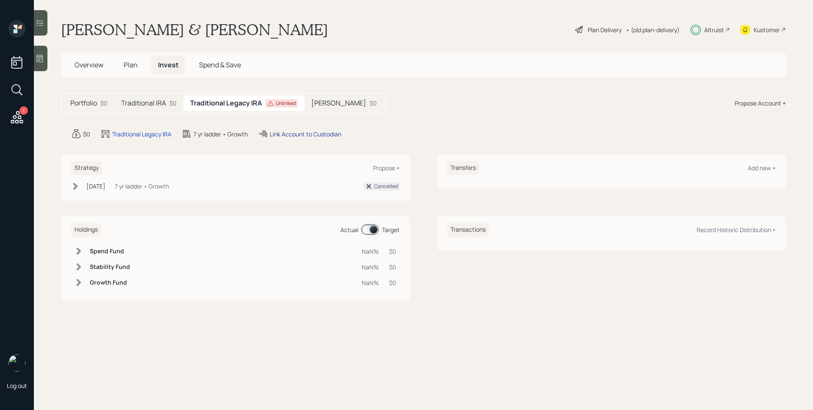
click at [319, 133] on div "Link Account to Custodian" at bounding box center [306, 134] width 72 height 9
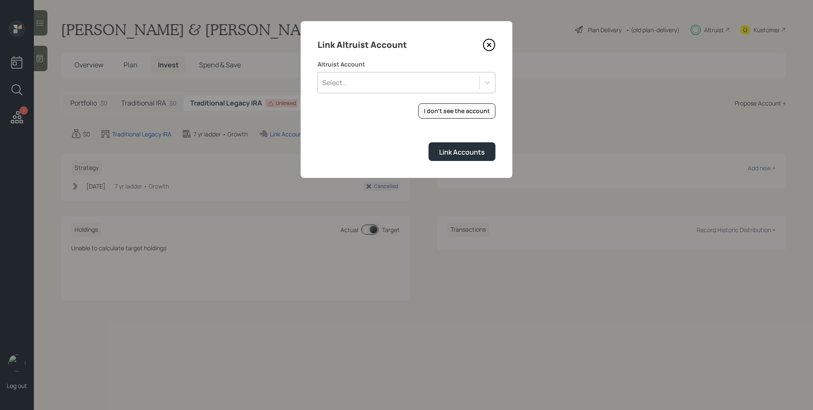
click at [447, 80] on div "Select..." at bounding box center [398, 82] width 161 height 14
click at [420, 106] on div "ROLLOVER IRA (1433)" at bounding box center [407, 106] width 178 height 16
click at [460, 155] on div "Link Accounts" at bounding box center [462, 151] width 46 height 9
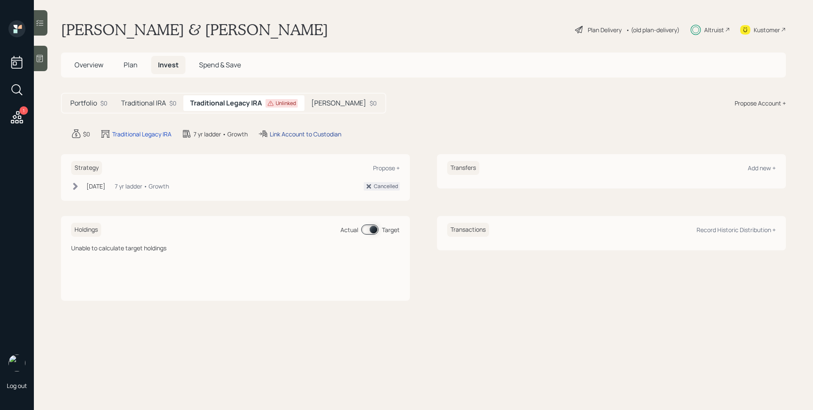
click at [312, 133] on div "Link Account to Custodian" at bounding box center [306, 134] width 72 height 9
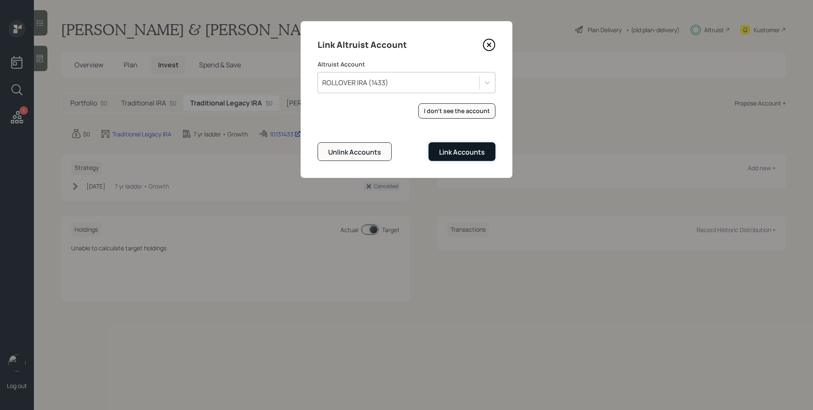
click at [471, 154] on div "Link Accounts" at bounding box center [462, 151] width 46 height 9
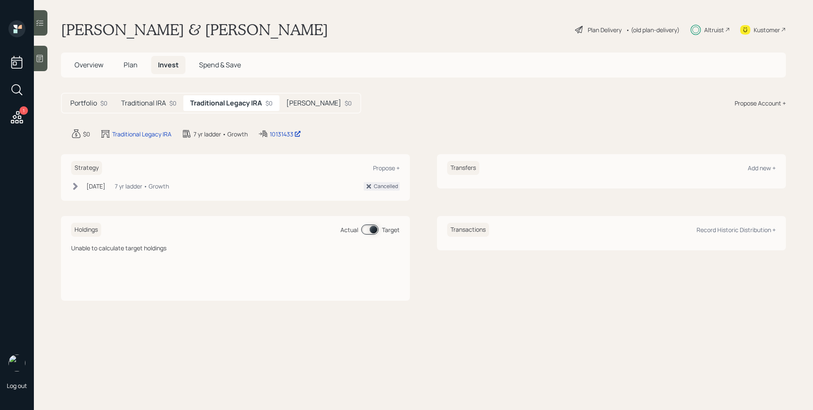
click at [157, 102] on h5 "Traditional IRA" at bounding box center [143, 103] width 45 height 8
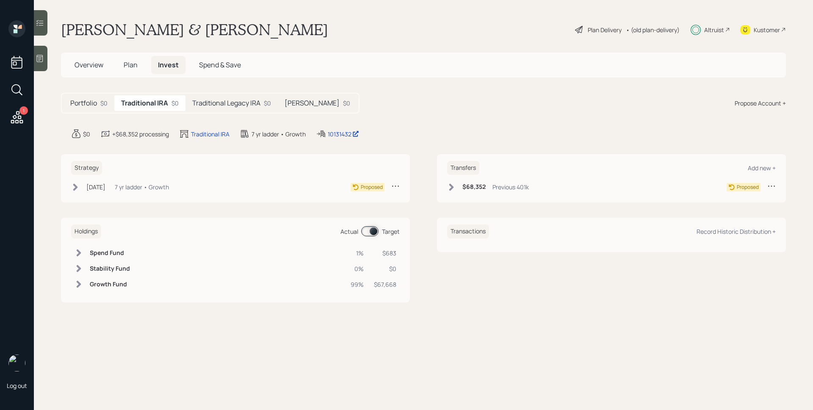
click at [491, 187] on div "$68,352 Previous 401k" at bounding box center [488, 187] width 82 height 11
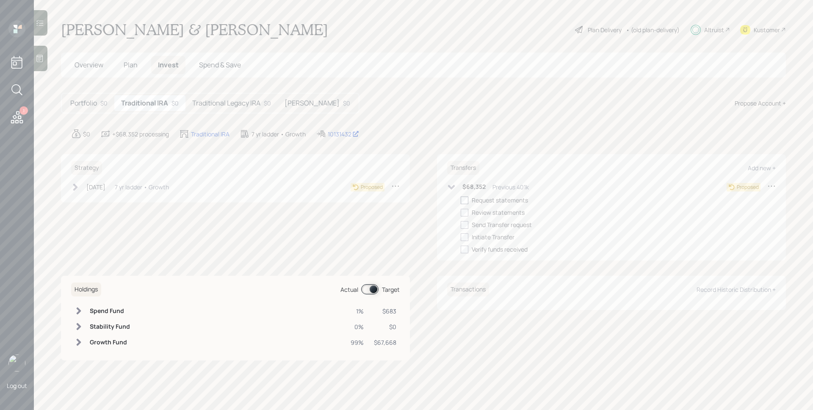
click at [464, 199] on div at bounding box center [465, 200] width 8 height 8
click at [461, 200] on input "checkbox" at bounding box center [460, 200] width 0 height 0
checkbox input "true"
click at [463, 213] on div at bounding box center [465, 213] width 8 height 8
click at [461, 213] on input "checkbox" at bounding box center [460, 212] width 0 height 0
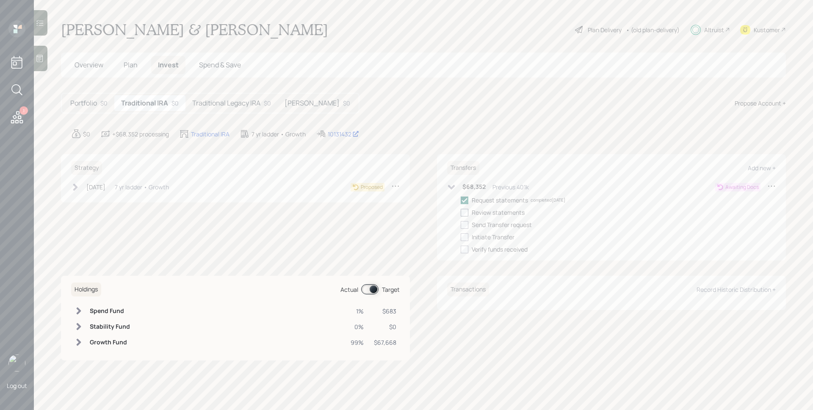
checkbox input "true"
click at [302, 104] on h5 "[PERSON_NAME]" at bounding box center [311, 103] width 55 height 8
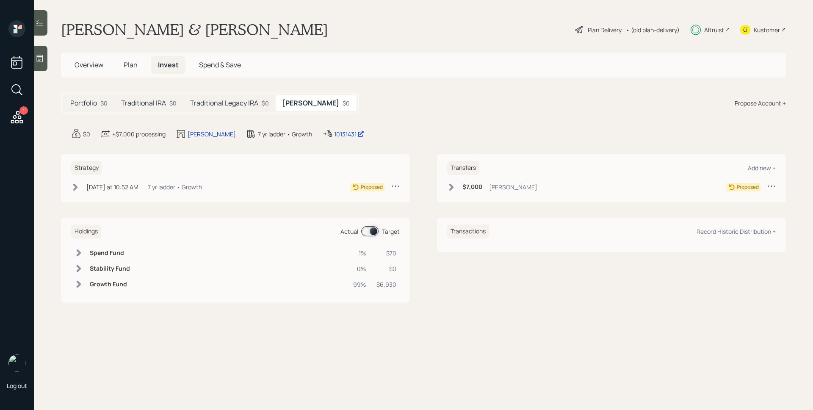
click at [470, 191] on div "$7,000 [PERSON_NAME]" at bounding box center [492, 187] width 90 height 11
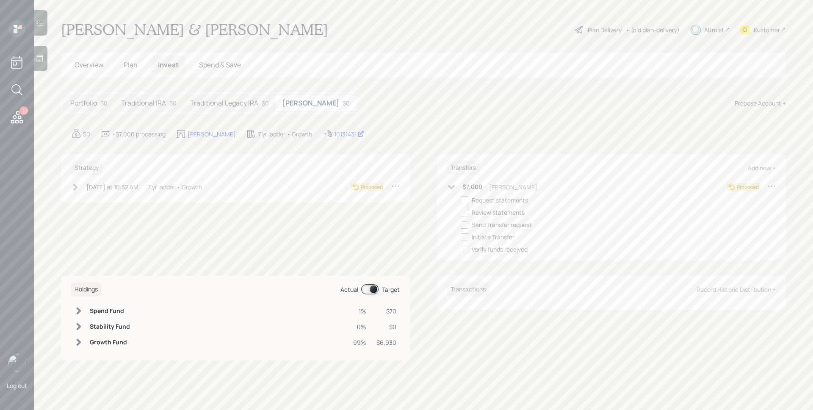
click at [462, 201] on div at bounding box center [465, 200] width 8 height 8
click at [461, 200] on input "checkbox" at bounding box center [460, 200] width 0 height 0
checkbox input "true"
click at [466, 213] on div at bounding box center [465, 213] width 8 height 8
click at [461, 213] on input "checkbox" at bounding box center [460, 212] width 0 height 0
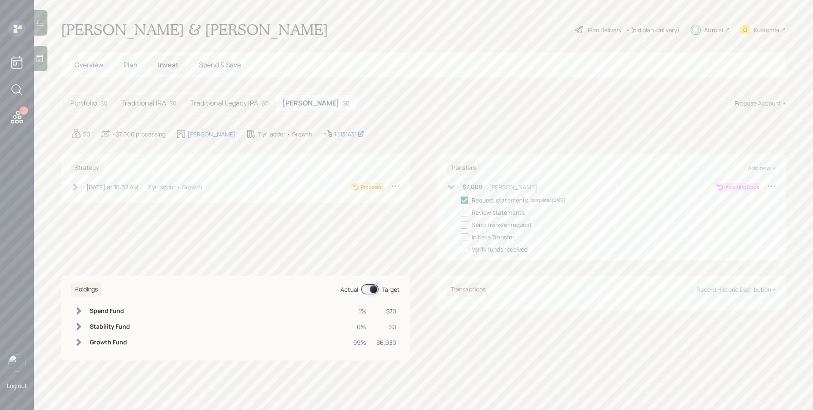
checkbox input "true"
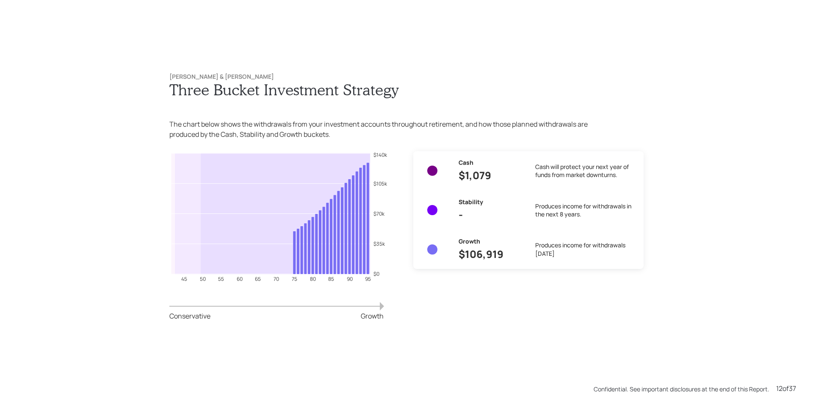
scroll to position [4508, 0]
drag, startPoint x: 495, startPoint y: 254, endPoint x: 460, endPoint y: 256, distance: 34.7
click at [460, 256] on h3 "$106,919" at bounding box center [489, 254] width 63 height 16
drag, startPoint x: 488, startPoint y: 174, endPoint x: 459, endPoint y: 174, distance: 29.2
click at [459, 174] on h3 "$1,079" at bounding box center [489, 175] width 63 height 16
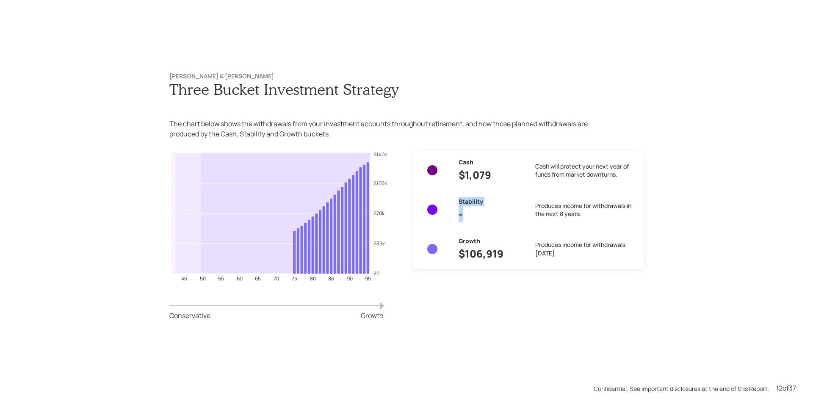
drag, startPoint x: 456, startPoint y: 204, endPoint x: 474, endPoint y: 217, distance: 22.2
click at [474, 217] on div "Stability -" at bounding box center [489, 210] width 63 height 26
click at [494, 221] on h3 "-" at bounding box center [489, 214] width 63 height 16
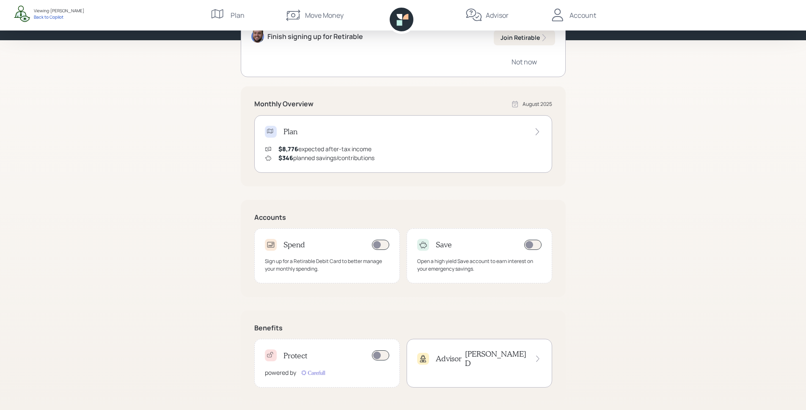
scroll to position [105, 0]
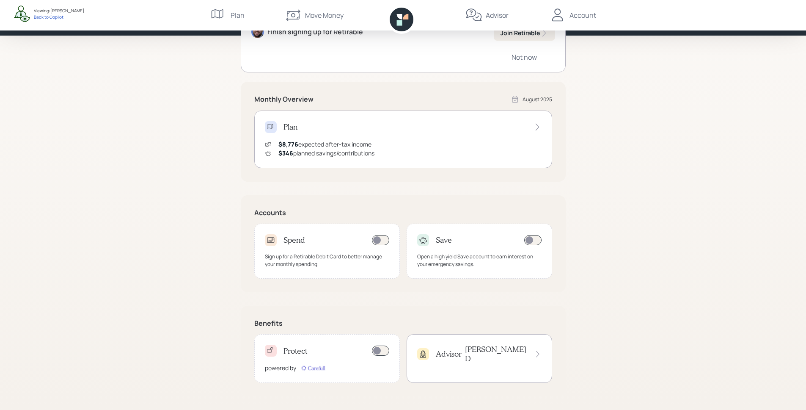
click at [293, 349] on h4 "Protect" at bounding box center [296, 350] width 24 height 9
